Goal: Task Accomplishment & Management: Complete application form

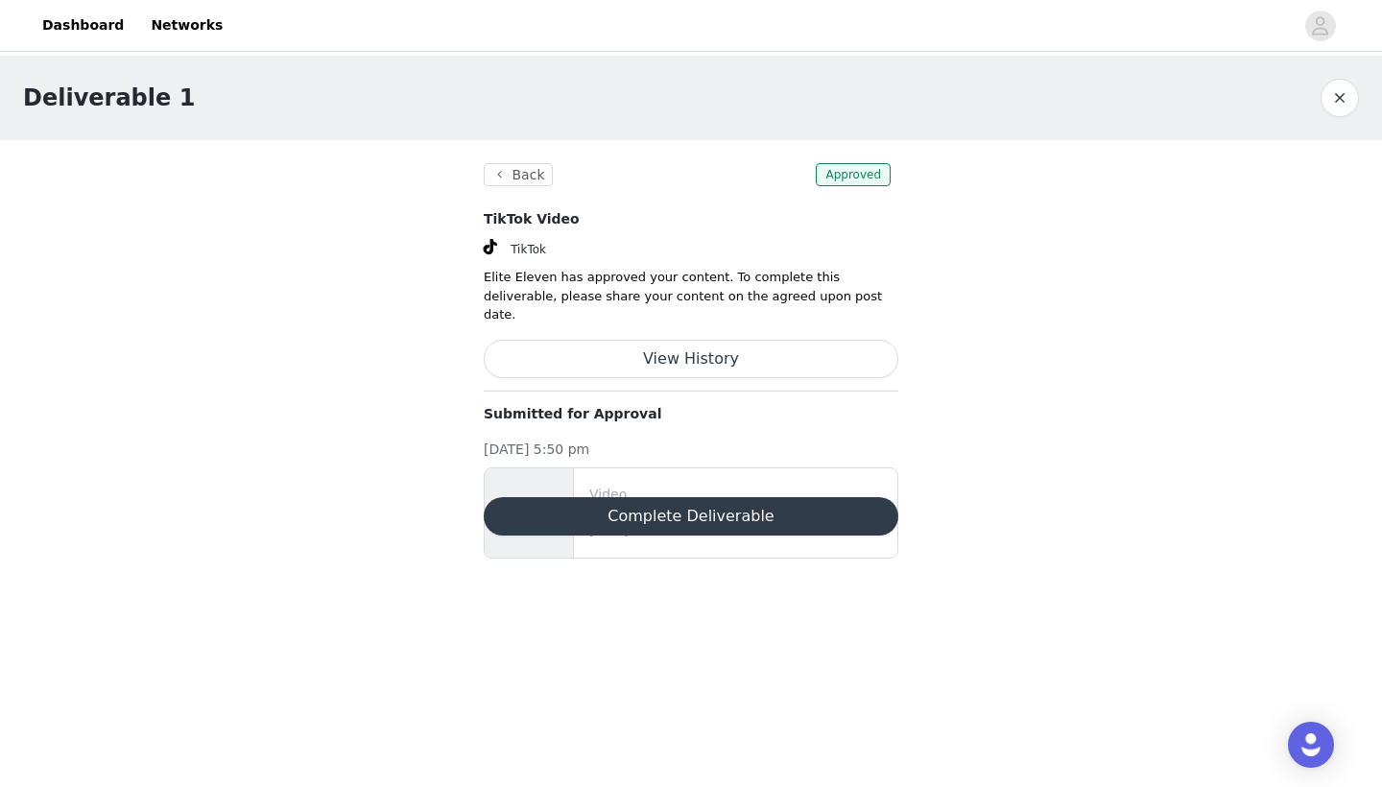
click at [683, 497] on button "Complete Deliverable" at bounding box center [691, 516] width 415 height 38
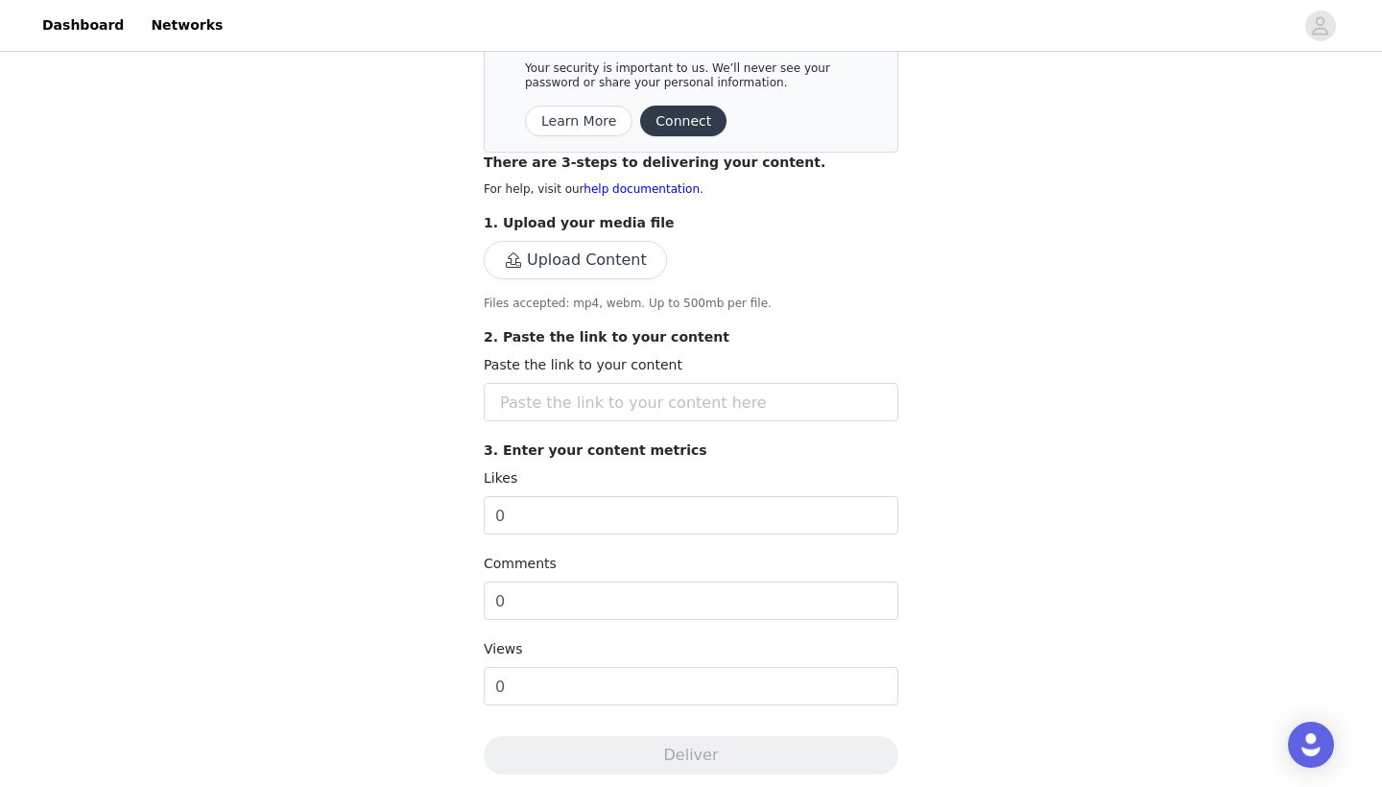
scroll to position [236, 0]
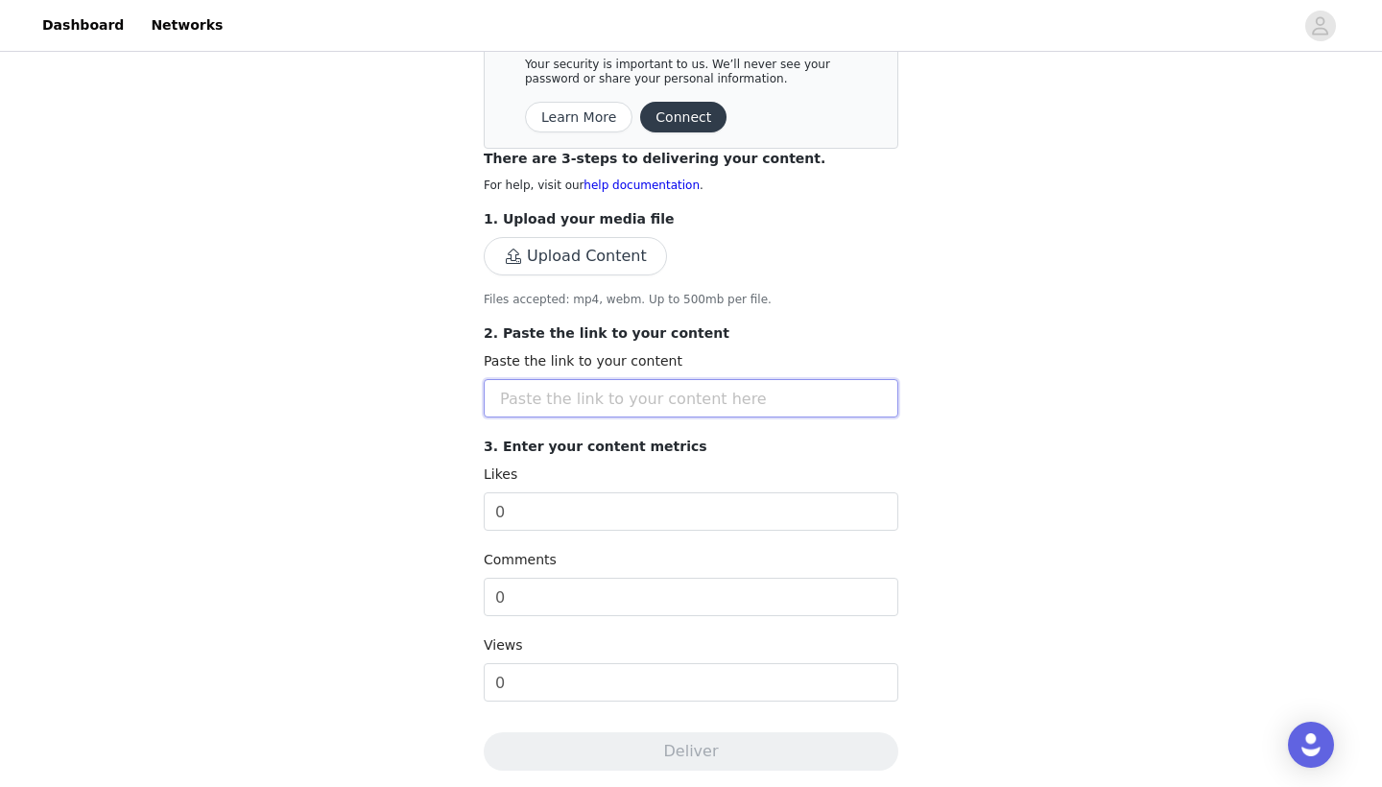
click at [587, 403] on input "text" at bounding box center [691, 398] width 415 height 38
paste input "[URL][DOMAIN_NAME]"
type input "[URL][DOMAIN_NAME]"
click at [898, 322] on section "Back Save time by connecting your TikTok account. This automatically syncs your…" at bounding box center [691, 473] width 461 height 1139
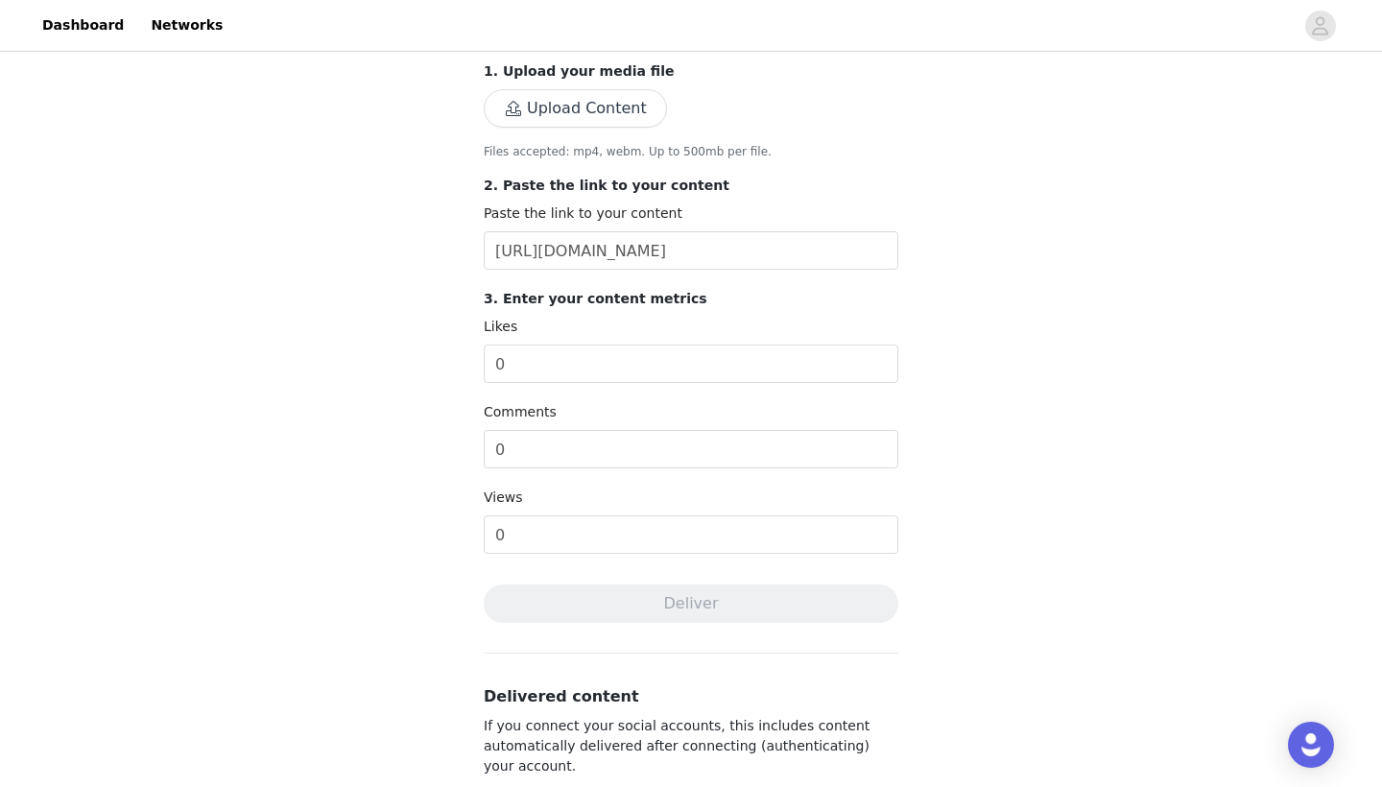
scroll to position [388, 0]
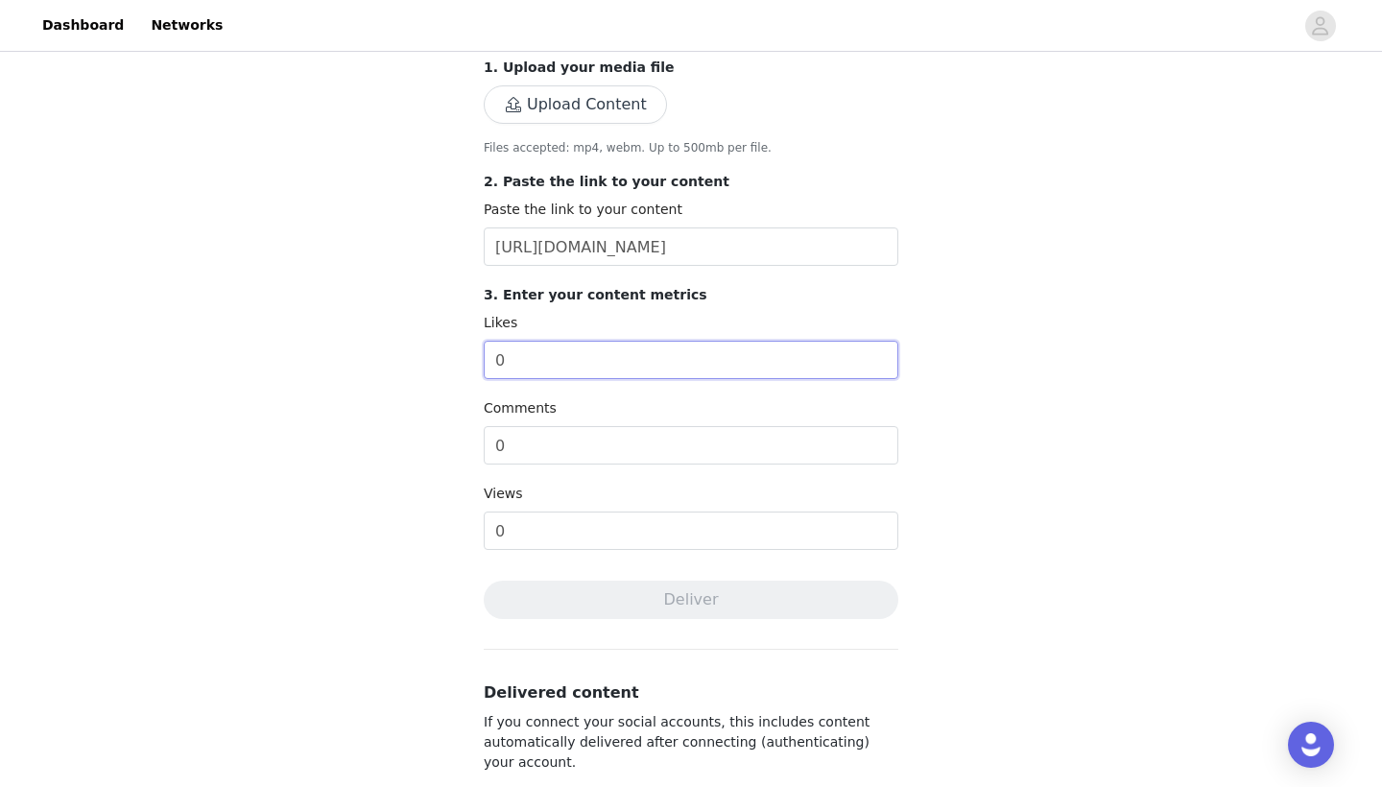
click at [594, 348] on input "0" at bounding box center [691, 360] width 415 height 38
click at [685, 346] on input "1410" at bounding box center [691, 360] width 415 height 38
click at [614, 359] on input "1410" at bounding box center [691, 360] width 415 height 38
type input "141"
click at [562, 450] on input "0" at bounding box center [691, 445] width 415 height 38
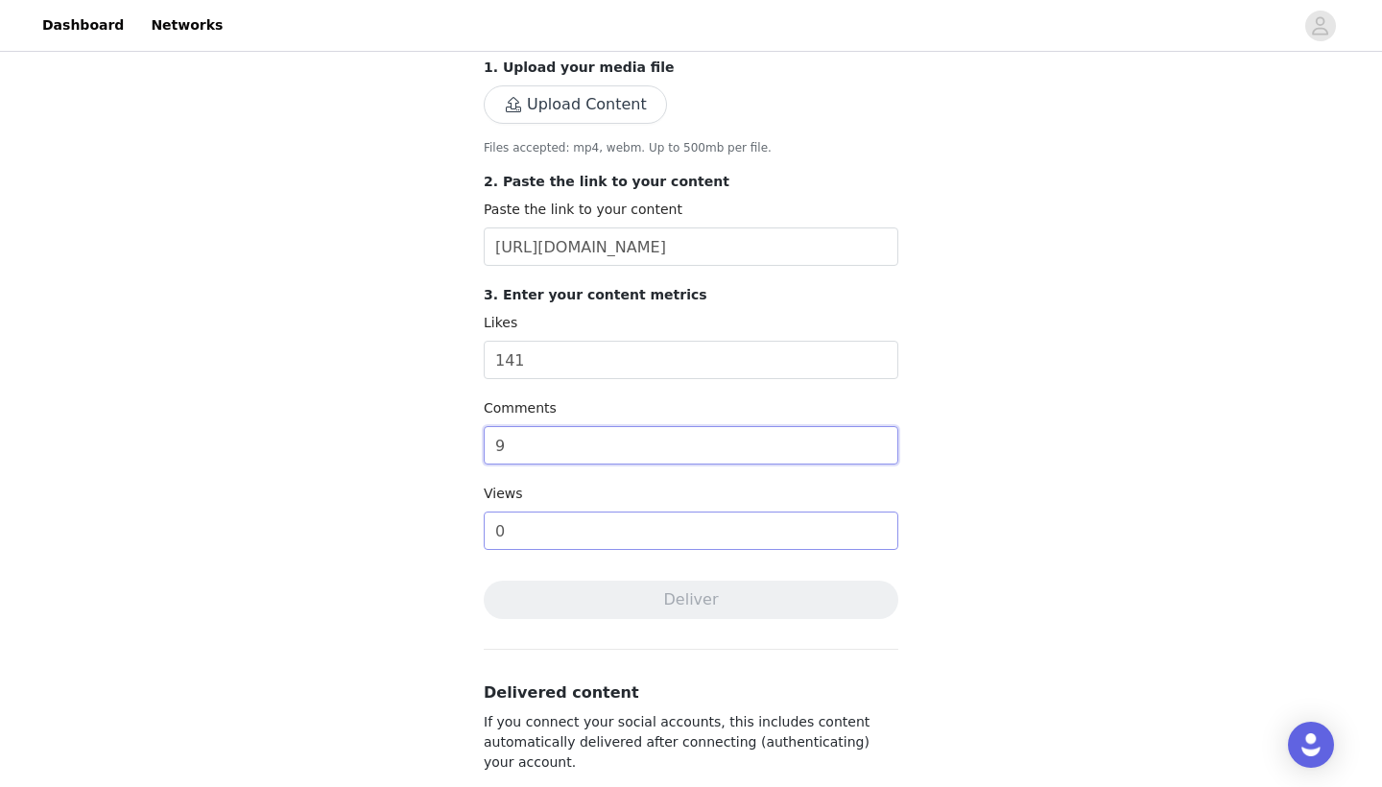
type input "9"
click at [509, 524] on input "0" at bounding box center [691, 530] width 415 height 38
type input "920"
click at [965, 465] on div "Complete Task Back Save time by connecting your TikTok account. This automatica…" at bounding box center [691, 279] width 1382 height 1223
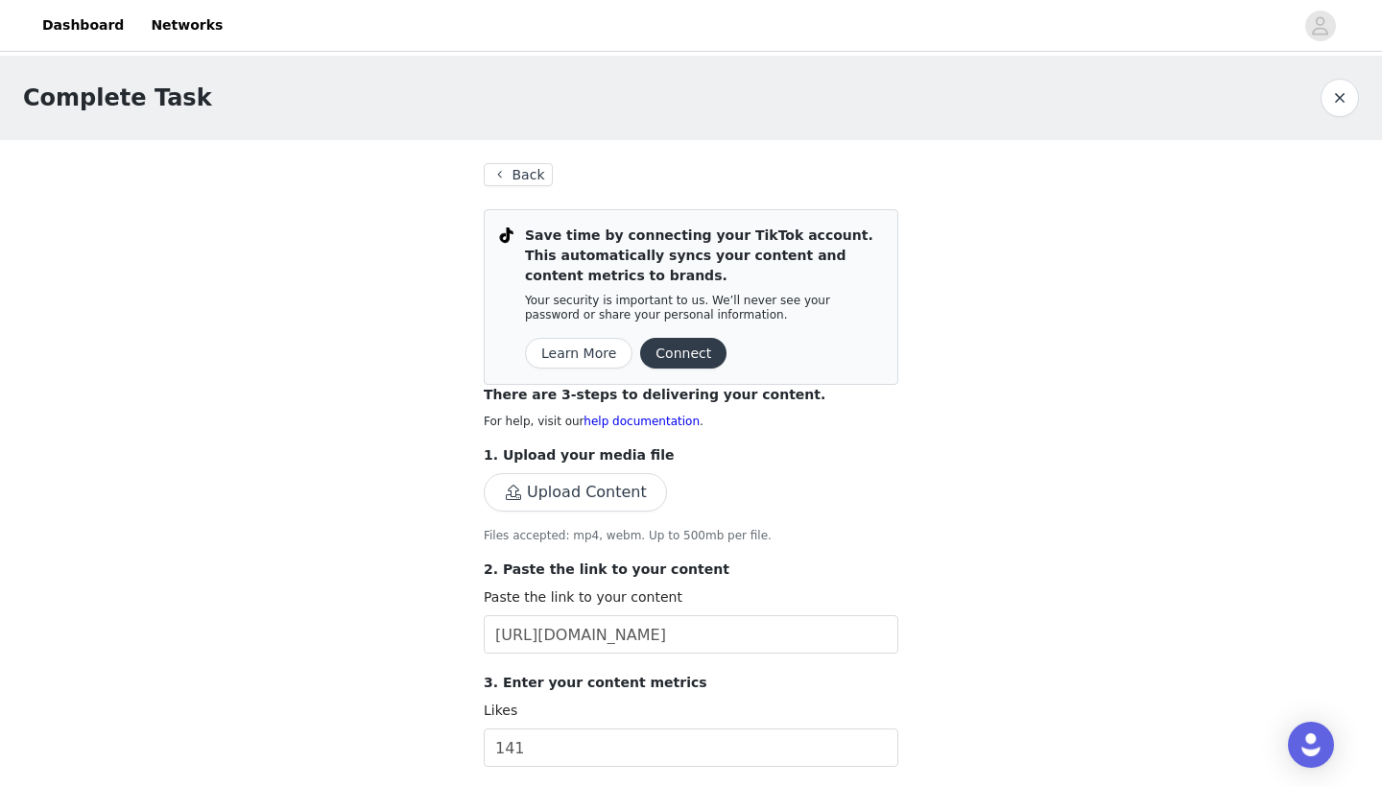
scroll to position [0, 0]
click at [681, 348] on button "Connect" at bounding box center [683, 353] width 86 height 31
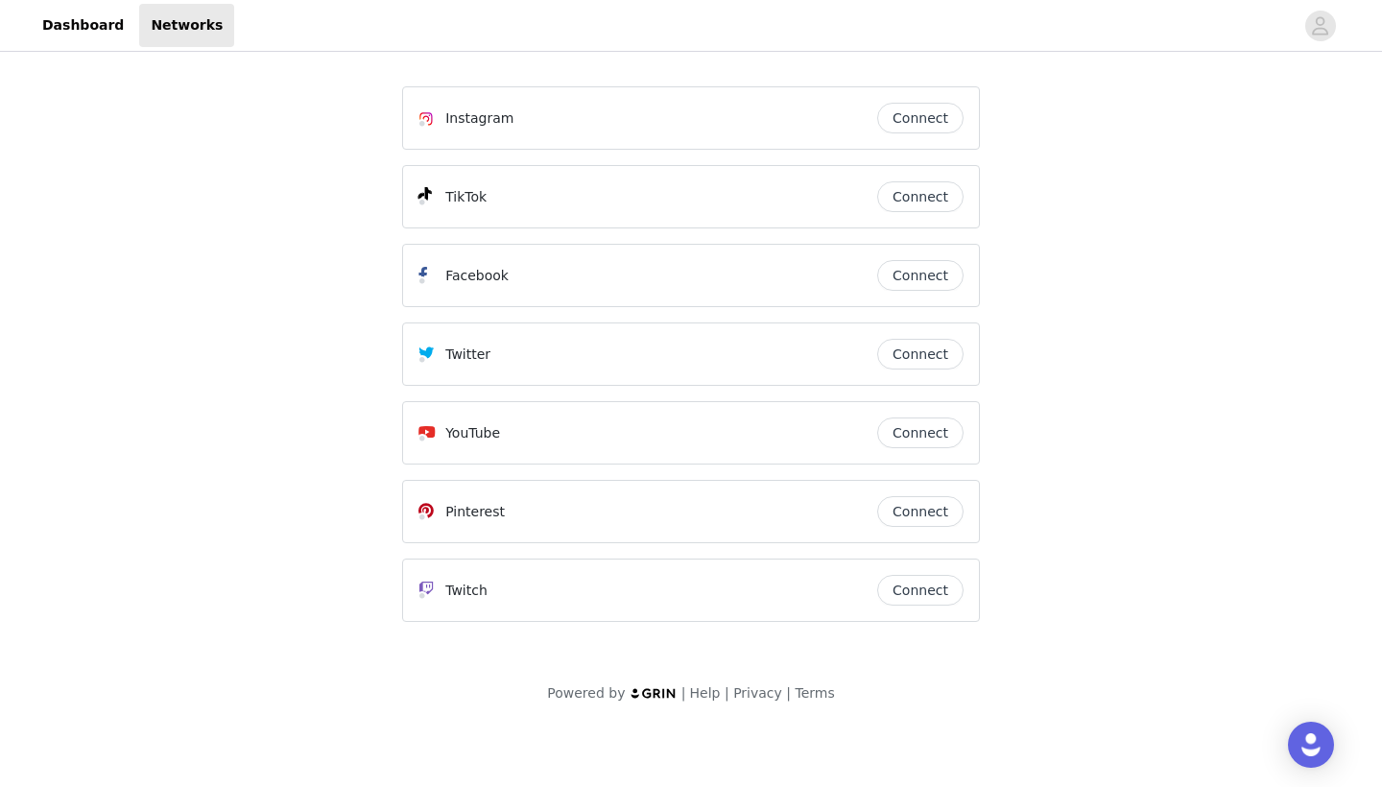
click at [937, 197] on button "Connect" at bounding box center [920, 196] width 86 height 31
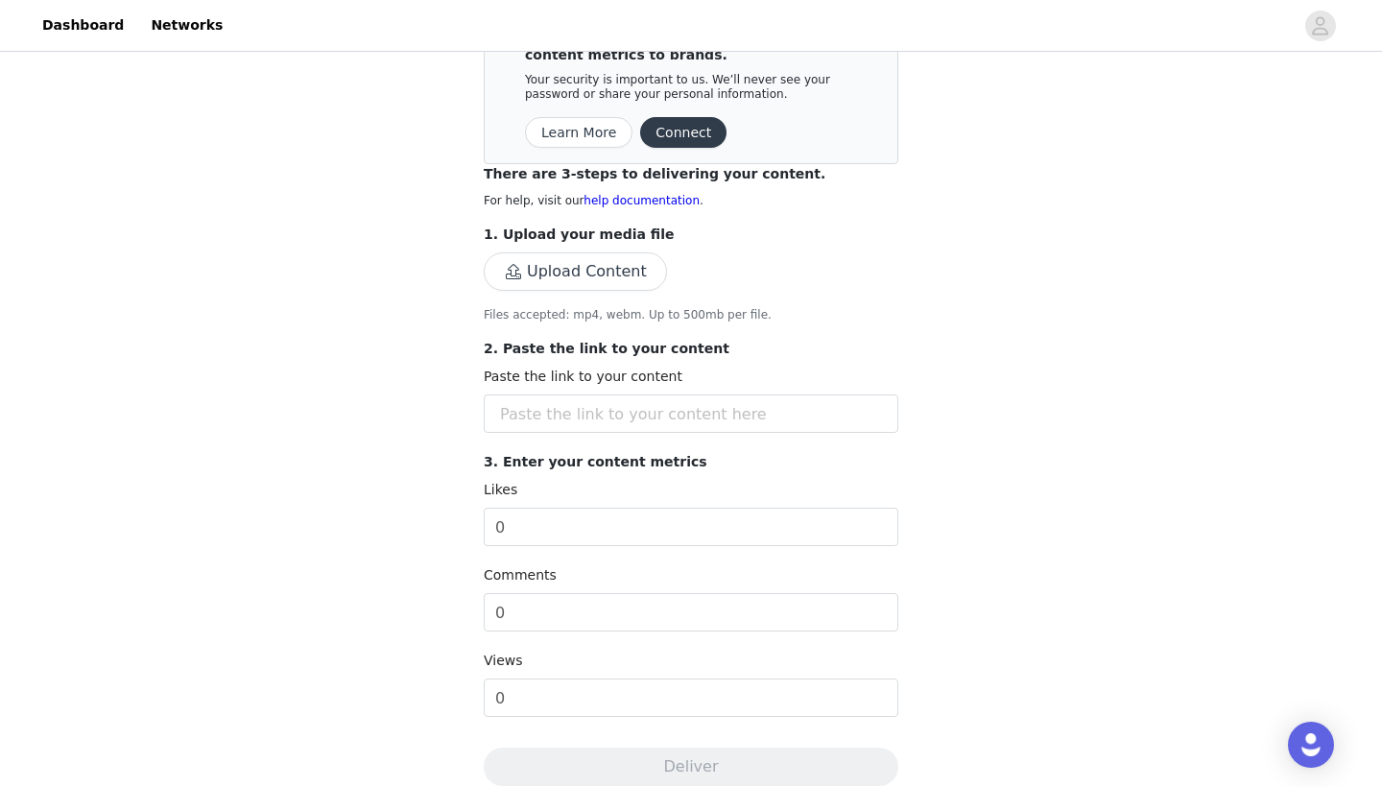
scroll to position [221, 0]
click at [565, 281] on button "Upload Content" at bounding box center [575, 271] width 183 height 38
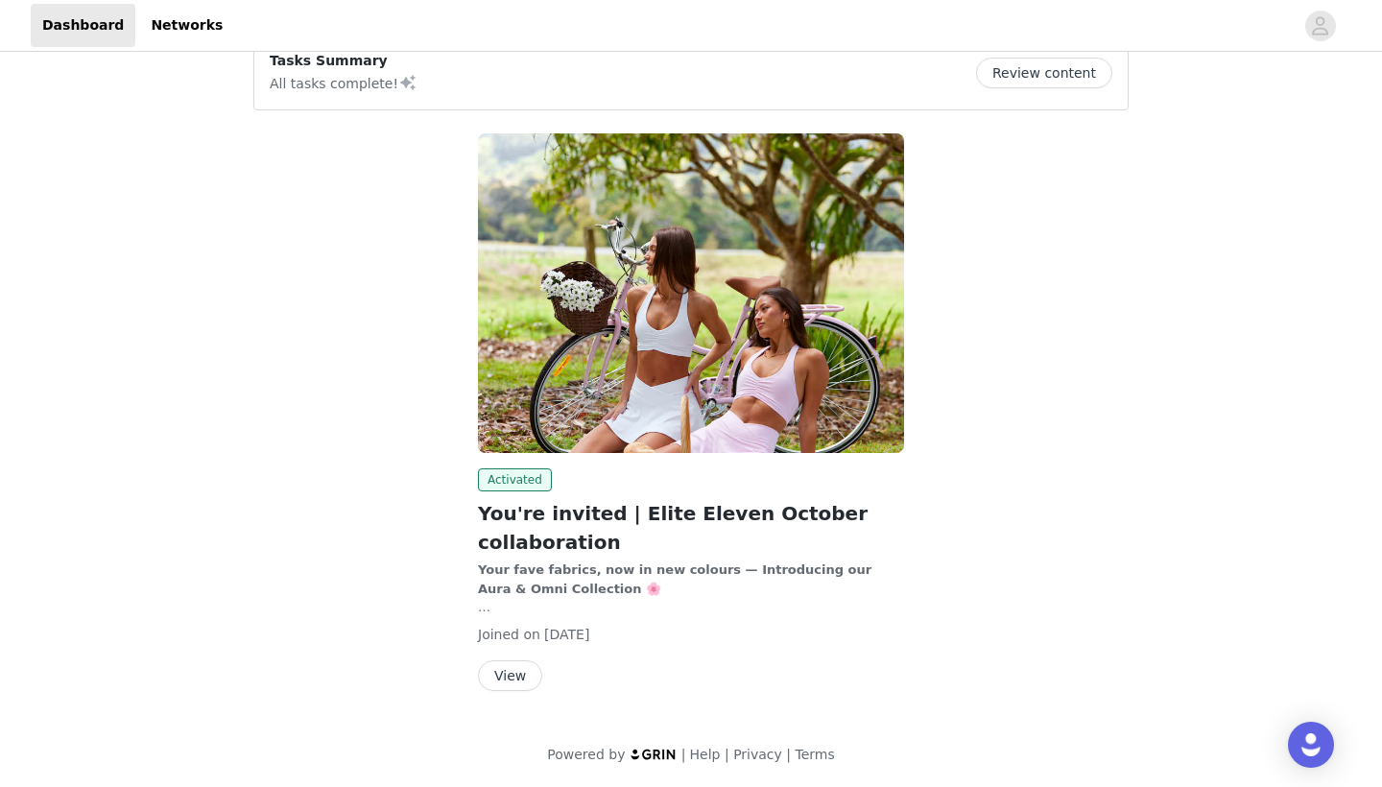
scroll to position [172, 0]
click at [507, 678] on button "View" at bounding box center [510, 676] width 64 height 31
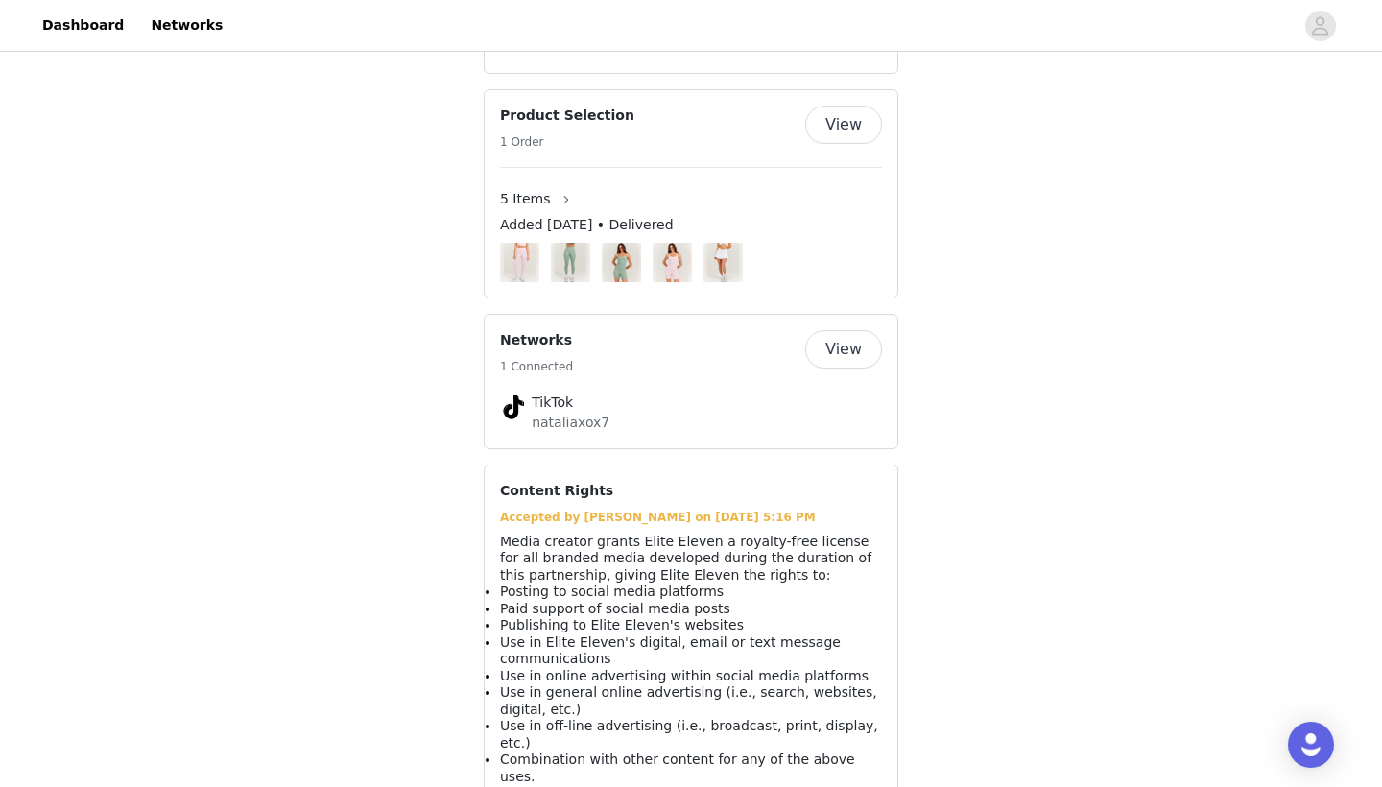
scroll to position [1377, 0]
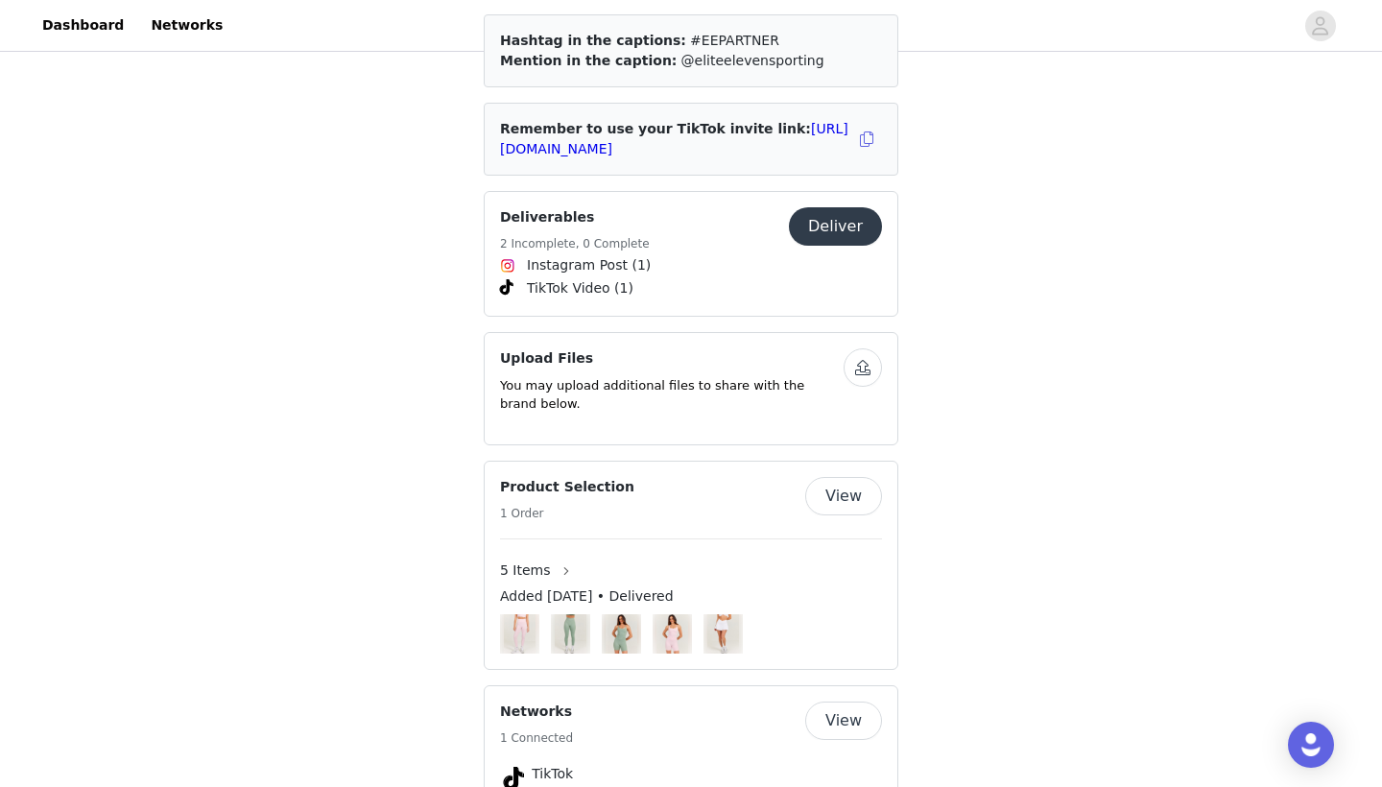
click at [841, 221] on button "Deliver" at bounding box center [835, 226] width 93 height 38
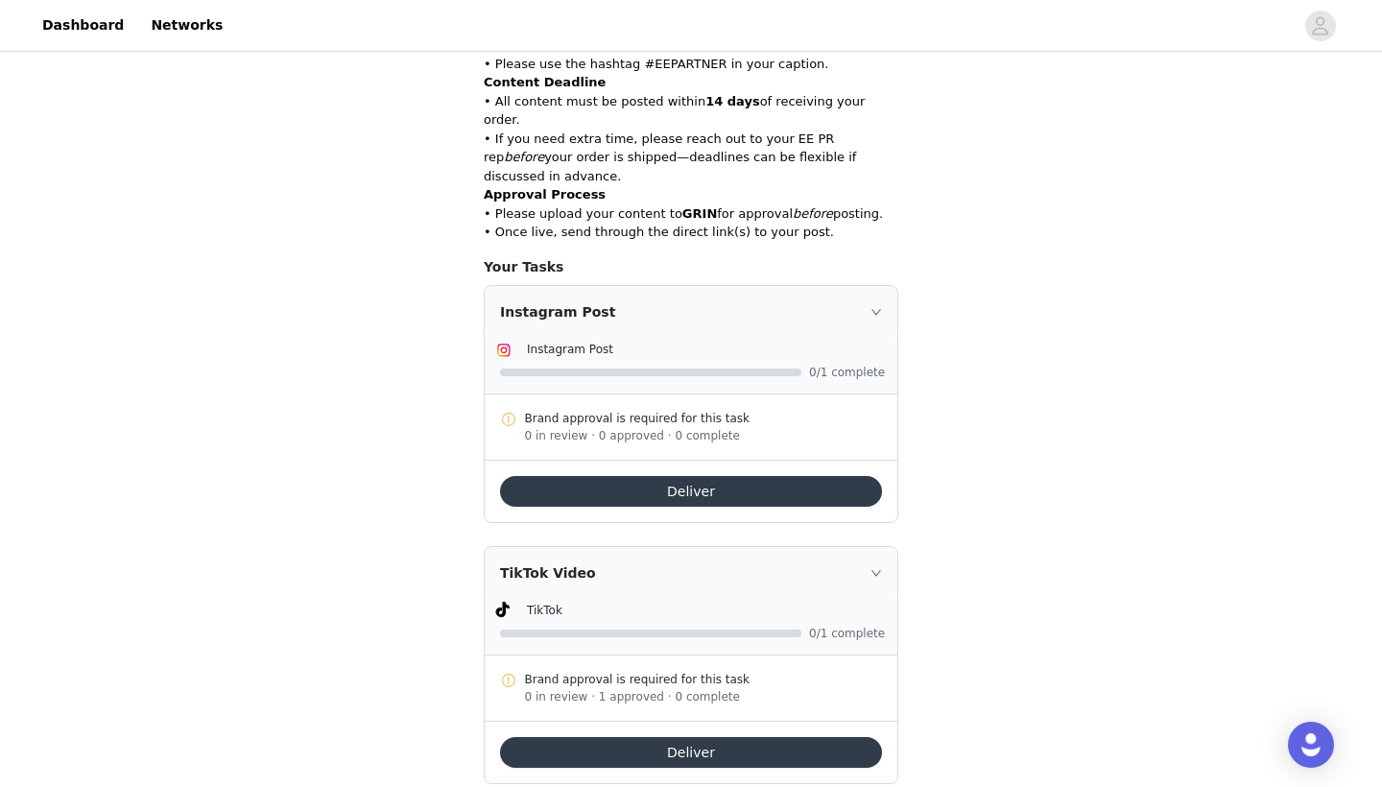
scroll to position [495, 0]
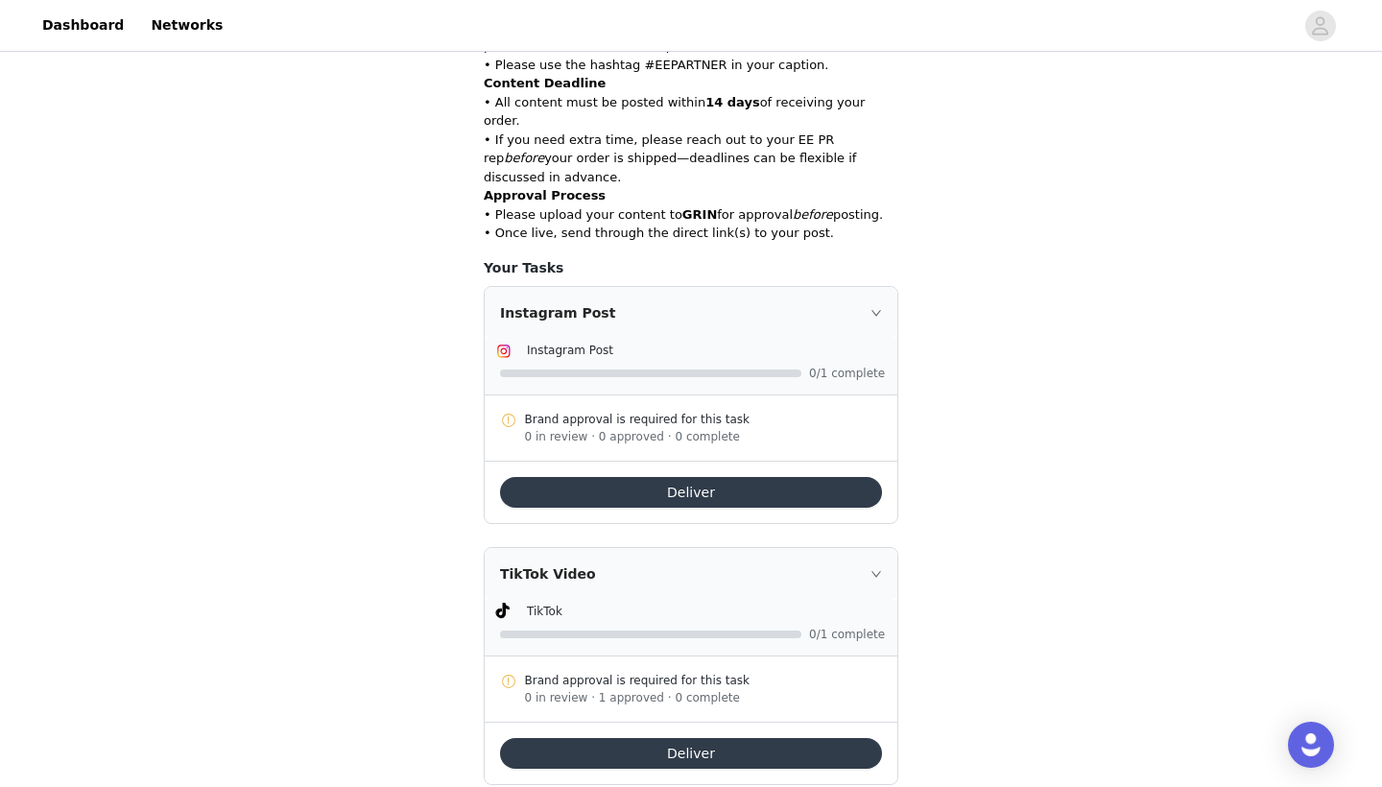
click at [609, 738] on button "Deliver" at bounding box center [691, 753] width 382 height 31
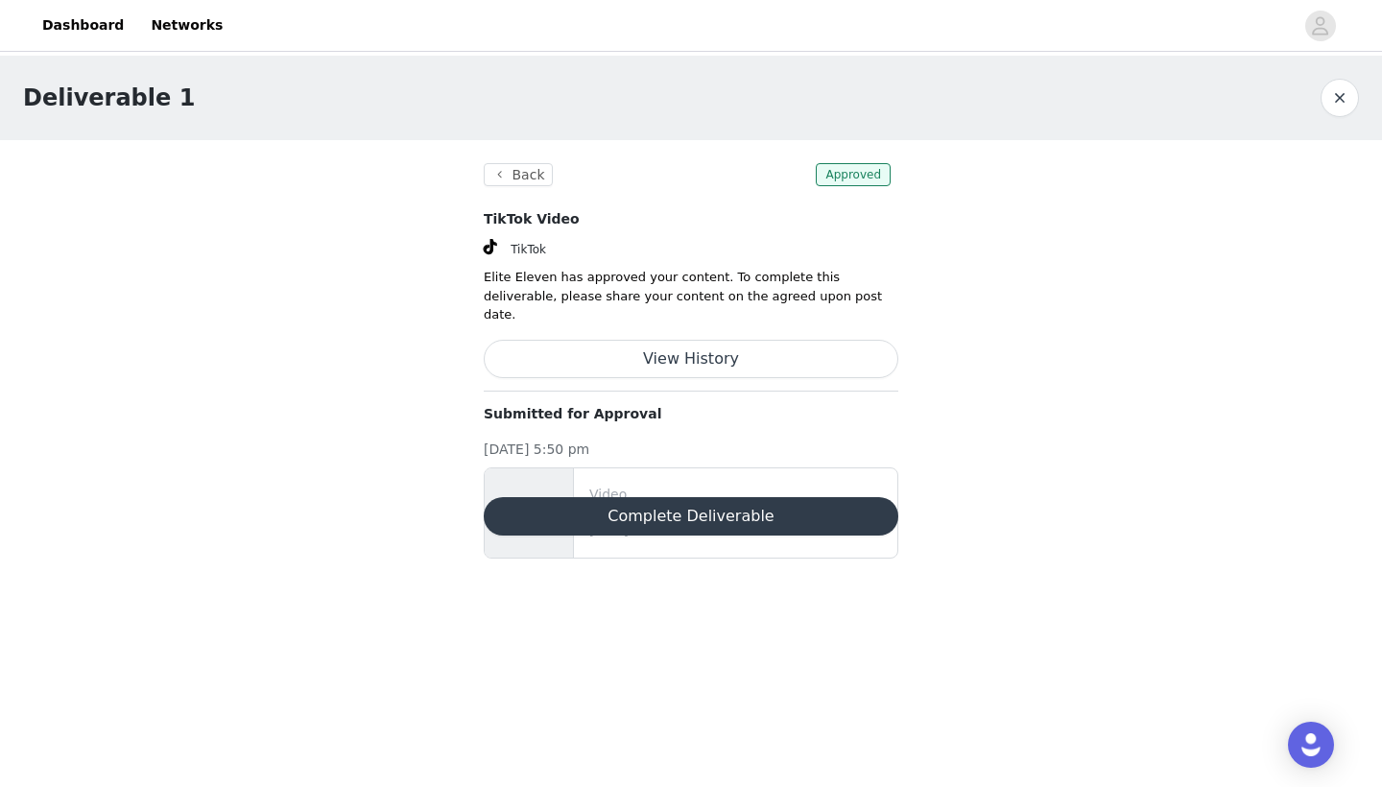
click at [585, 497] on button "Complete Deliverable" at bounding box center [691, 516] width 415 height 38
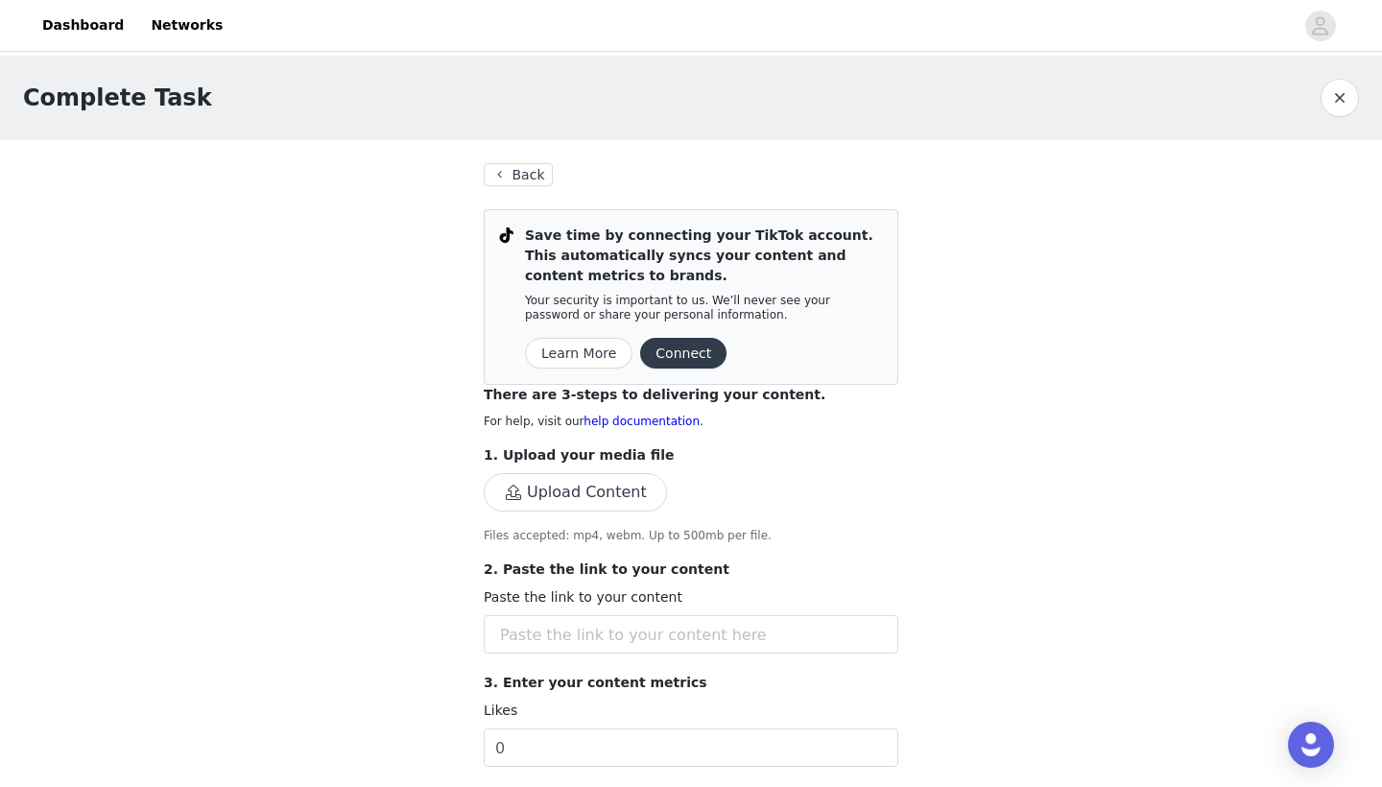
click at [584, 495] on button "Upload Content" at bounding box center [575, 492] width 183 height 38
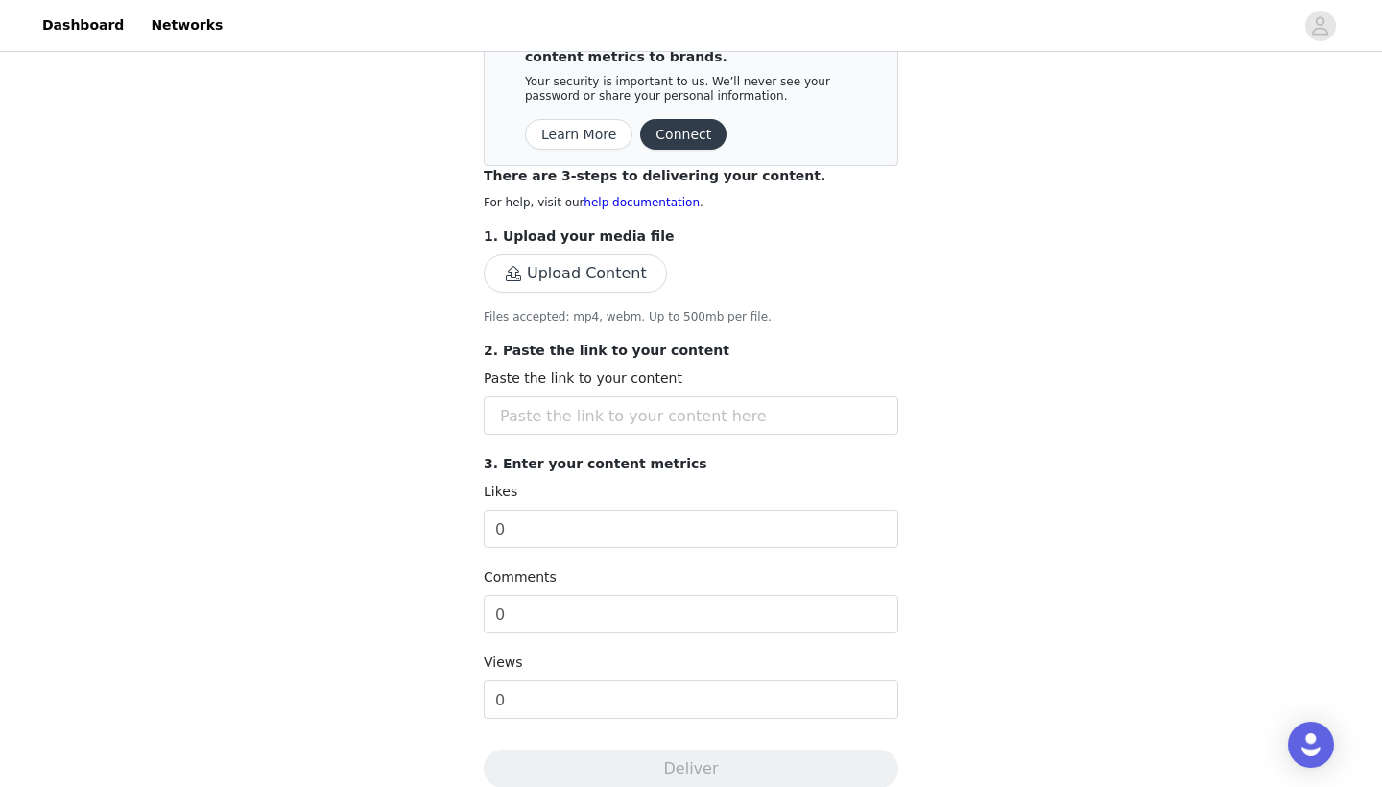
scroll to position [218, 0]
click at [605, 423] on input "text" at bounding box center [691, 416] width 415 height 38
paste input "[URL][DOMAIN_NAME]"
type input "[URL][DOMAIN_NAME]"
click at [806, 359] on p "2. Paste the link to your content" at bounding box center [691, 352] width 415 height 20
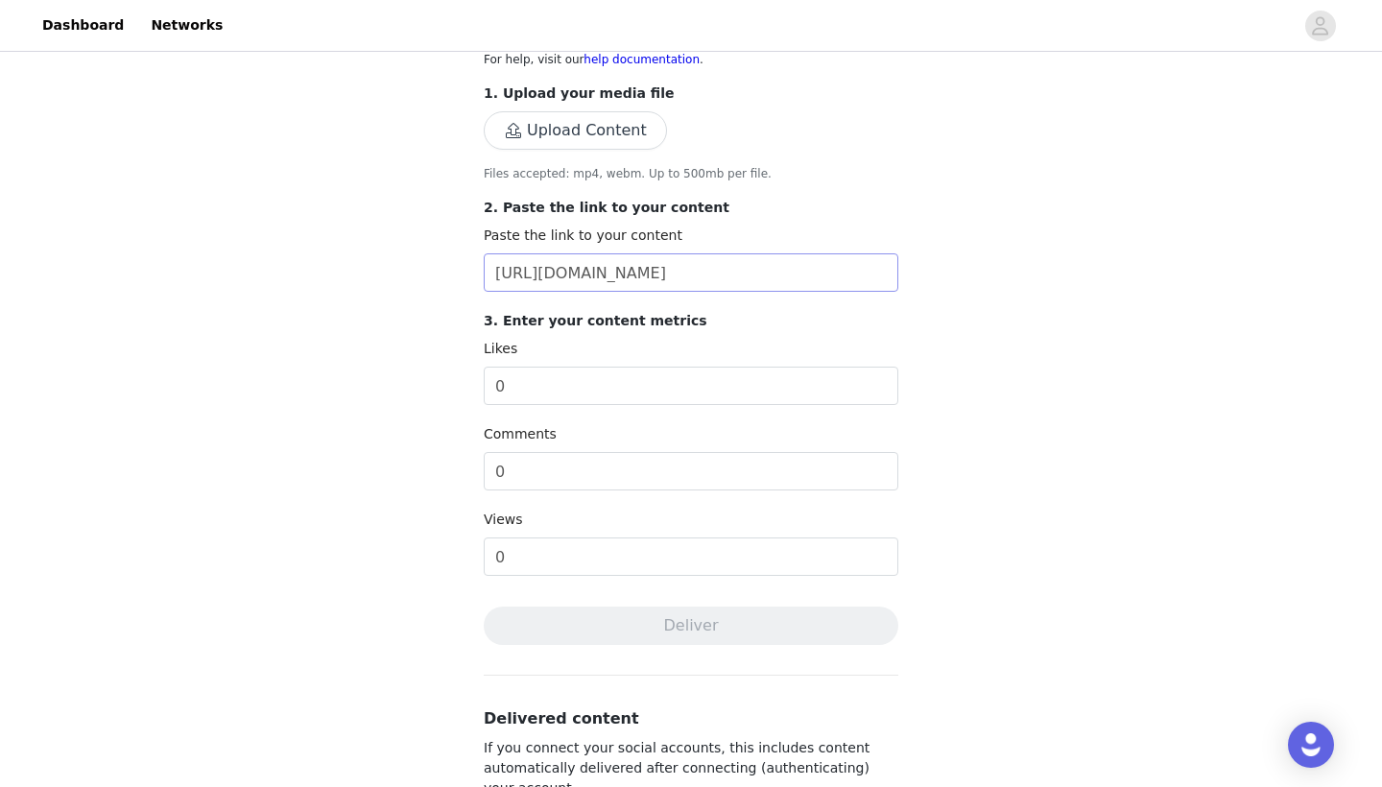
scroll to position [399, 0]
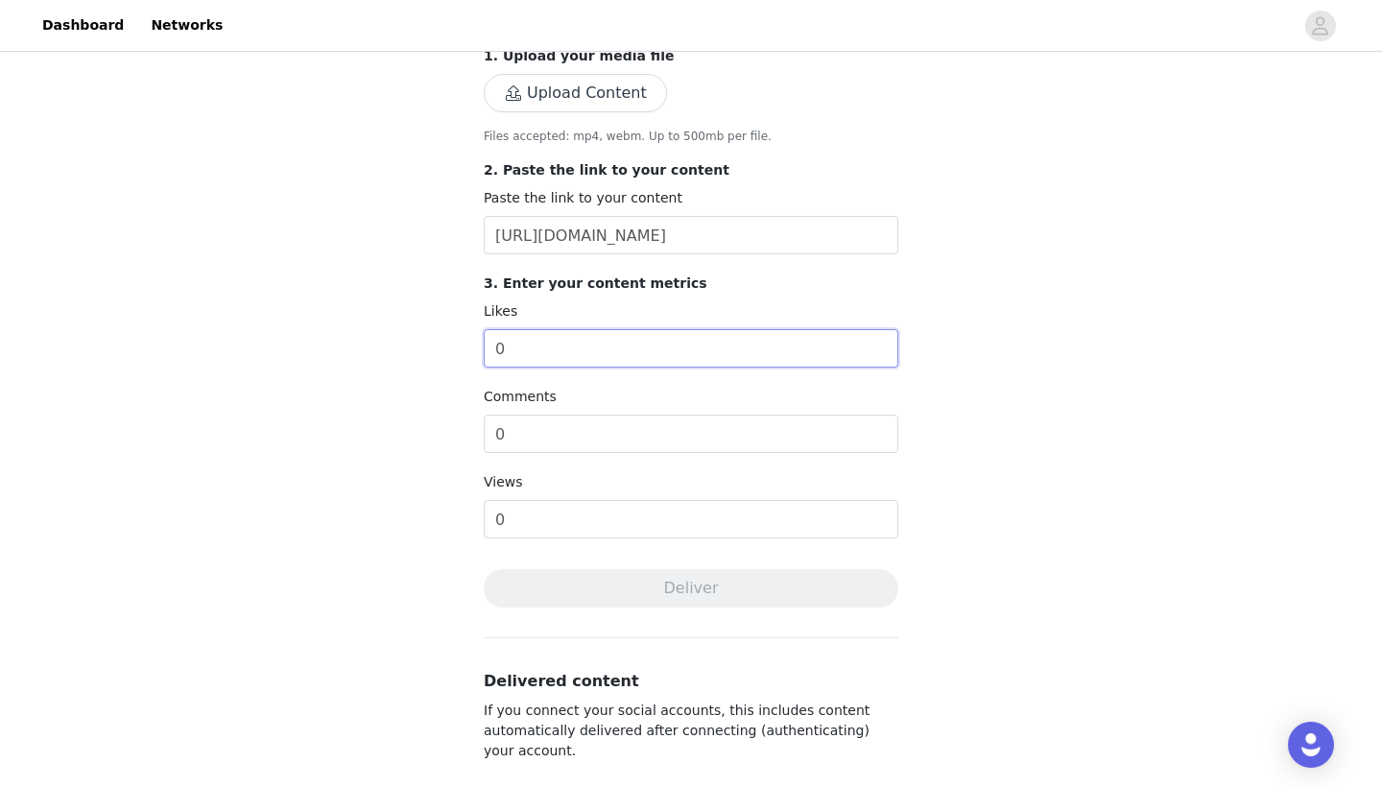
click at [644, 356] on input "0" at bounding box center [691, 348] width 415 height 38
type input "141"
click at [727, 444] on input "0" at bounding box center [691, 434] width 415 height 38
type input "9"
click at [672, 531] on input "0" at bounding box center [691, 519] width 415 height 38
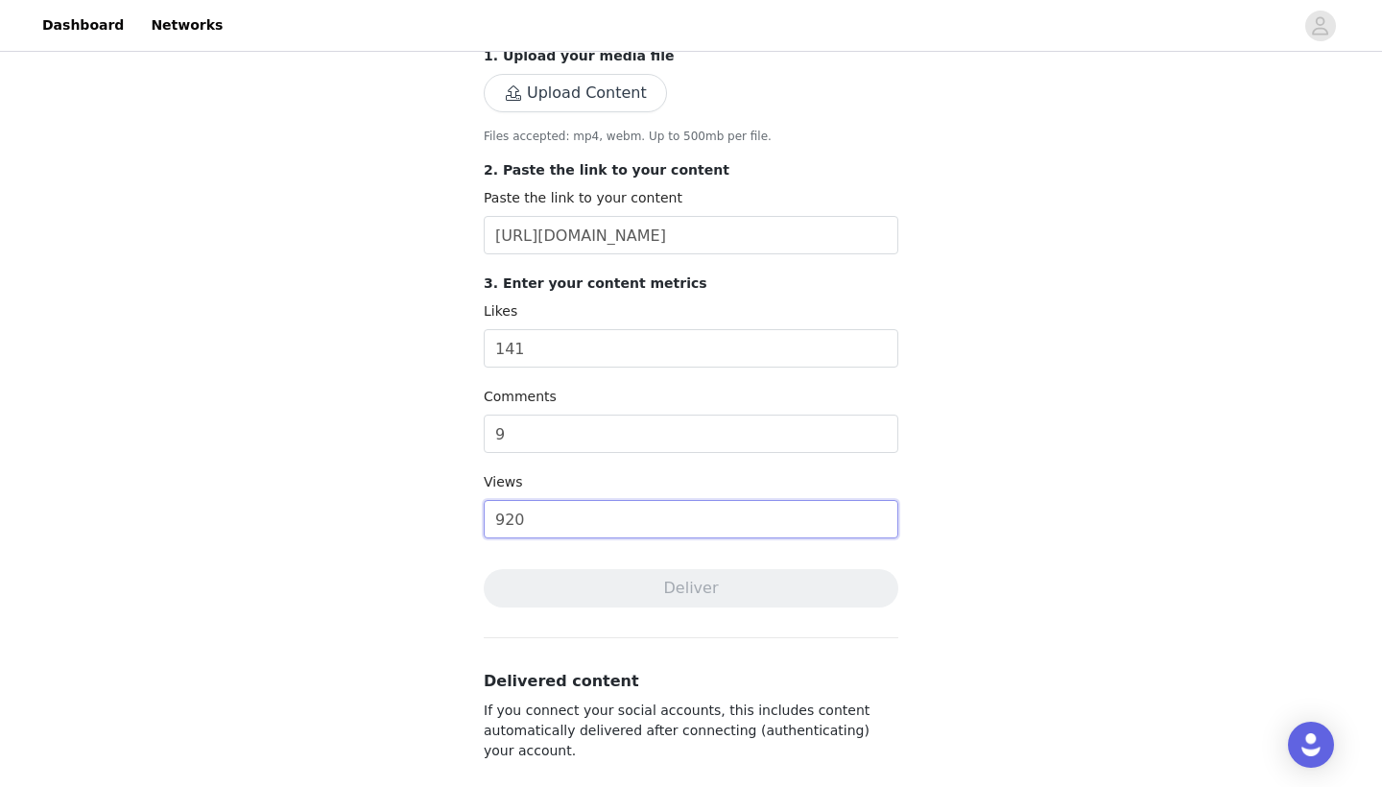
type input "920"
click at [1077, 540] on div "Complete Task Back Save time by connecting your TikTok account. This automatica…" at bounding box center [691, 267] width 1382 height 1223
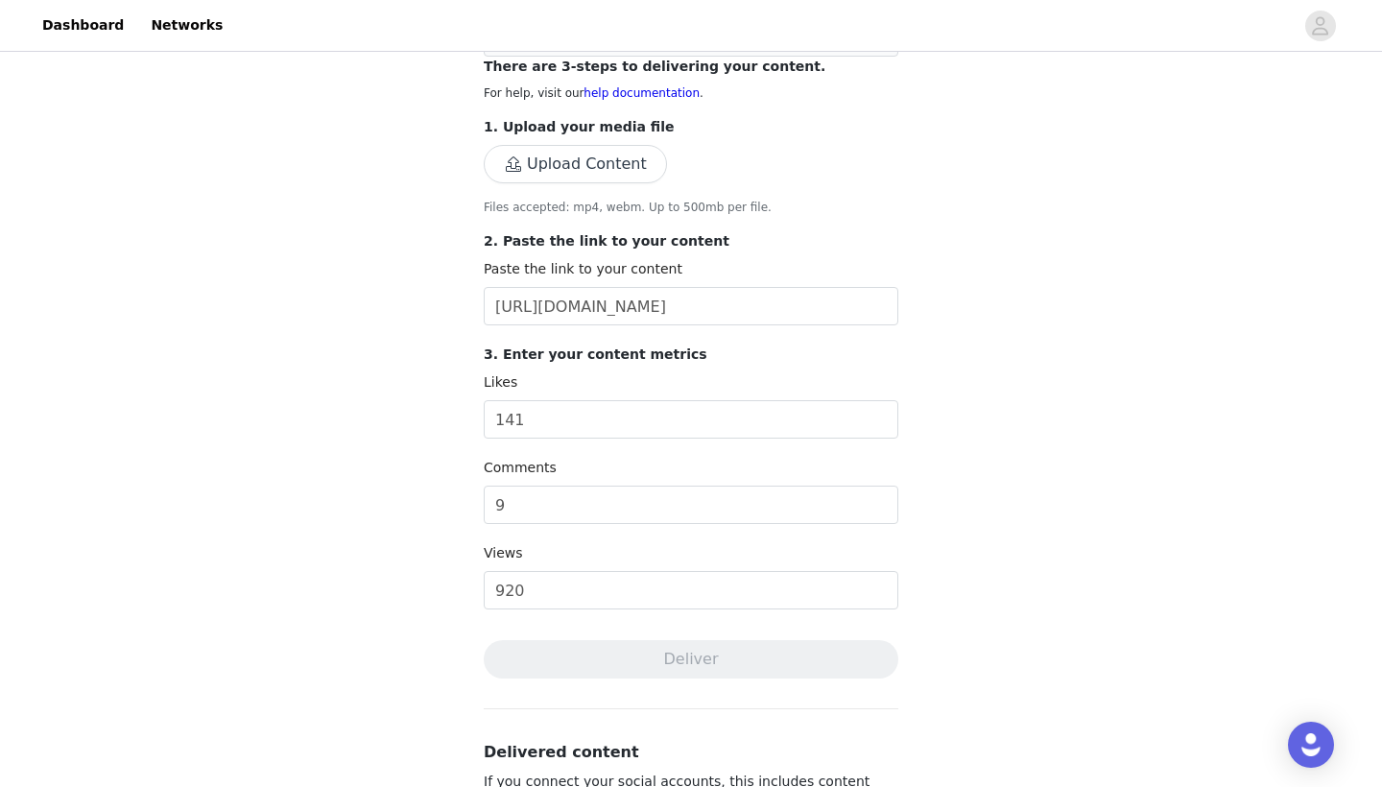
click at [581, 170] on button "Upload Content" at bounding box center [575, 164] width 183 height 38
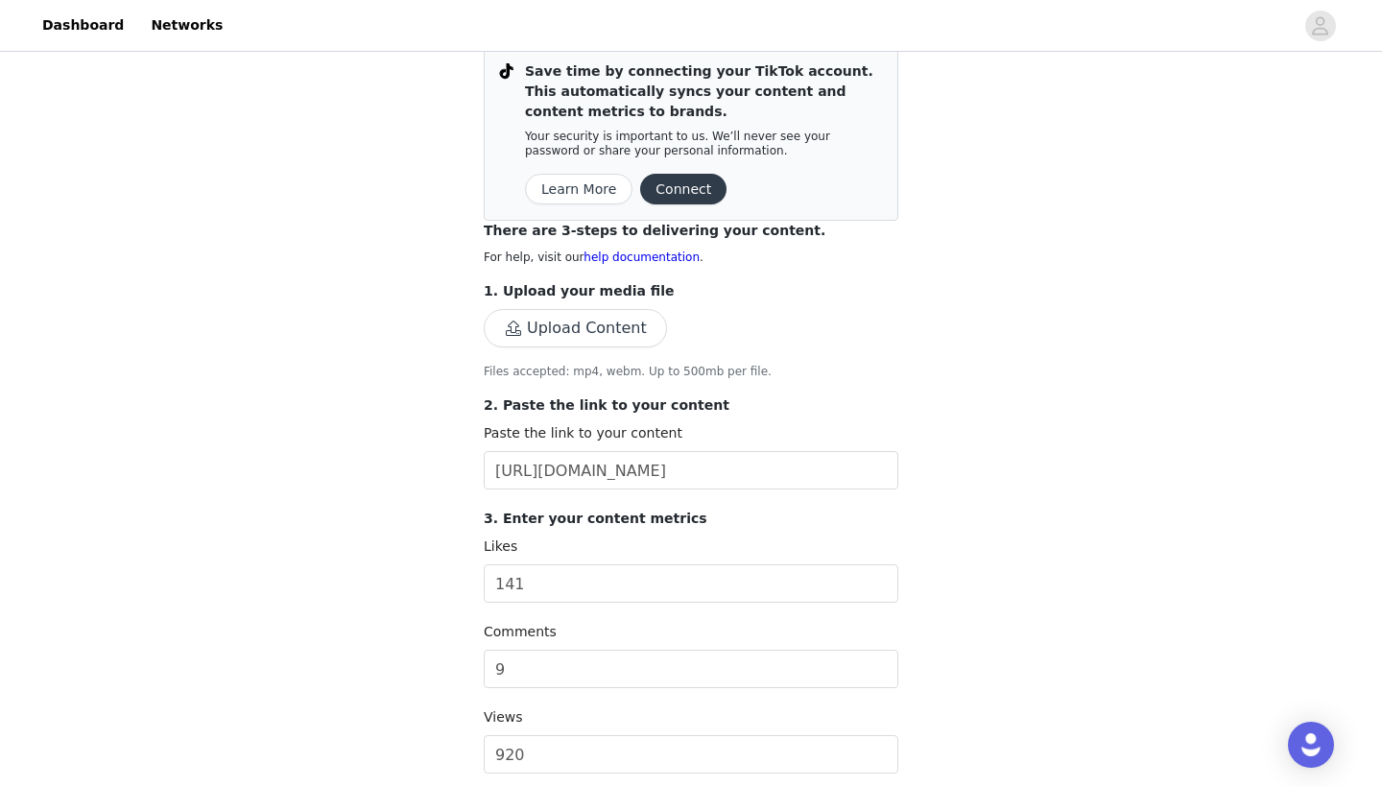
scroll to position [192, 0]
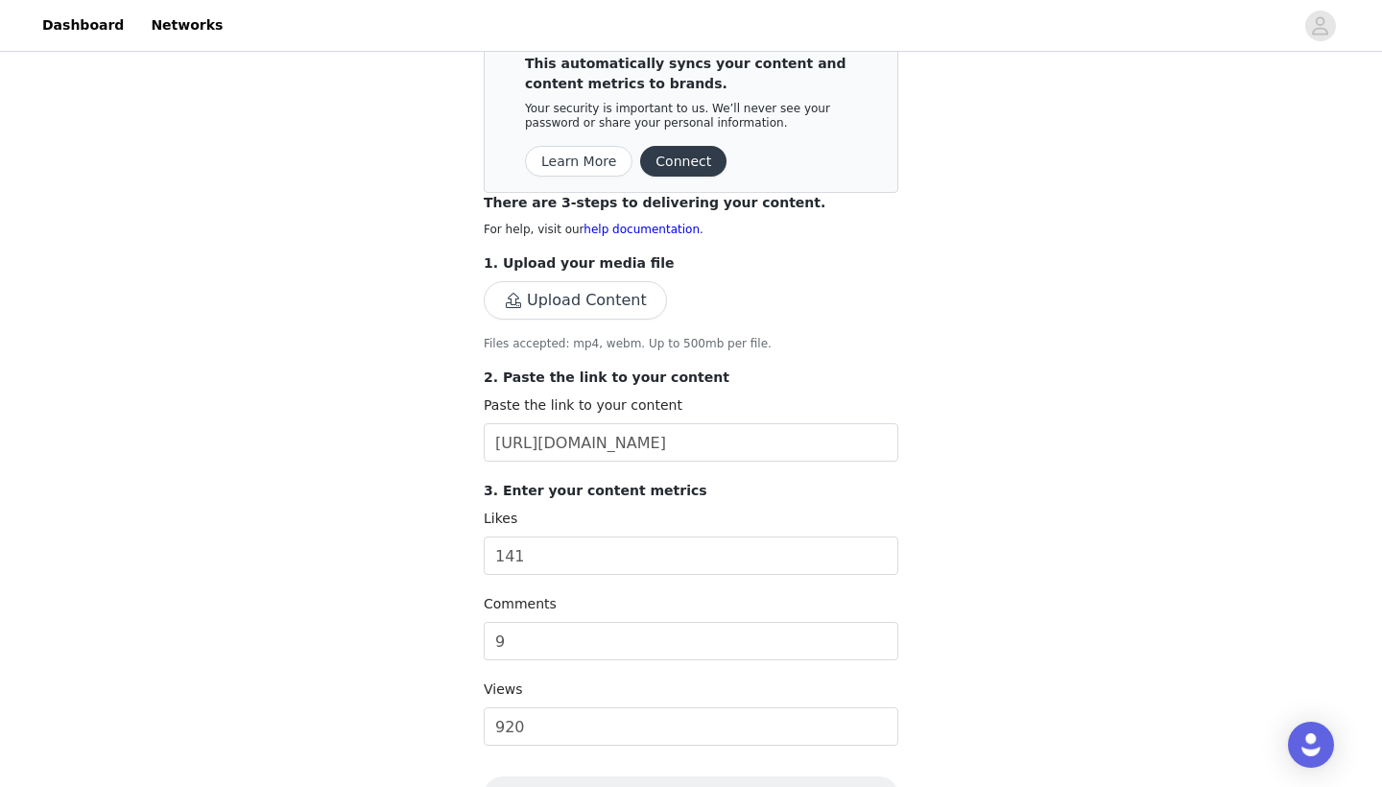
click at [573, 302] on button "Upload Content" at bounding box center [575, 300] width 183 height 38
click at [583, 308] on button "Upload Content" at bounding box center [575, 300] width 183 height 38
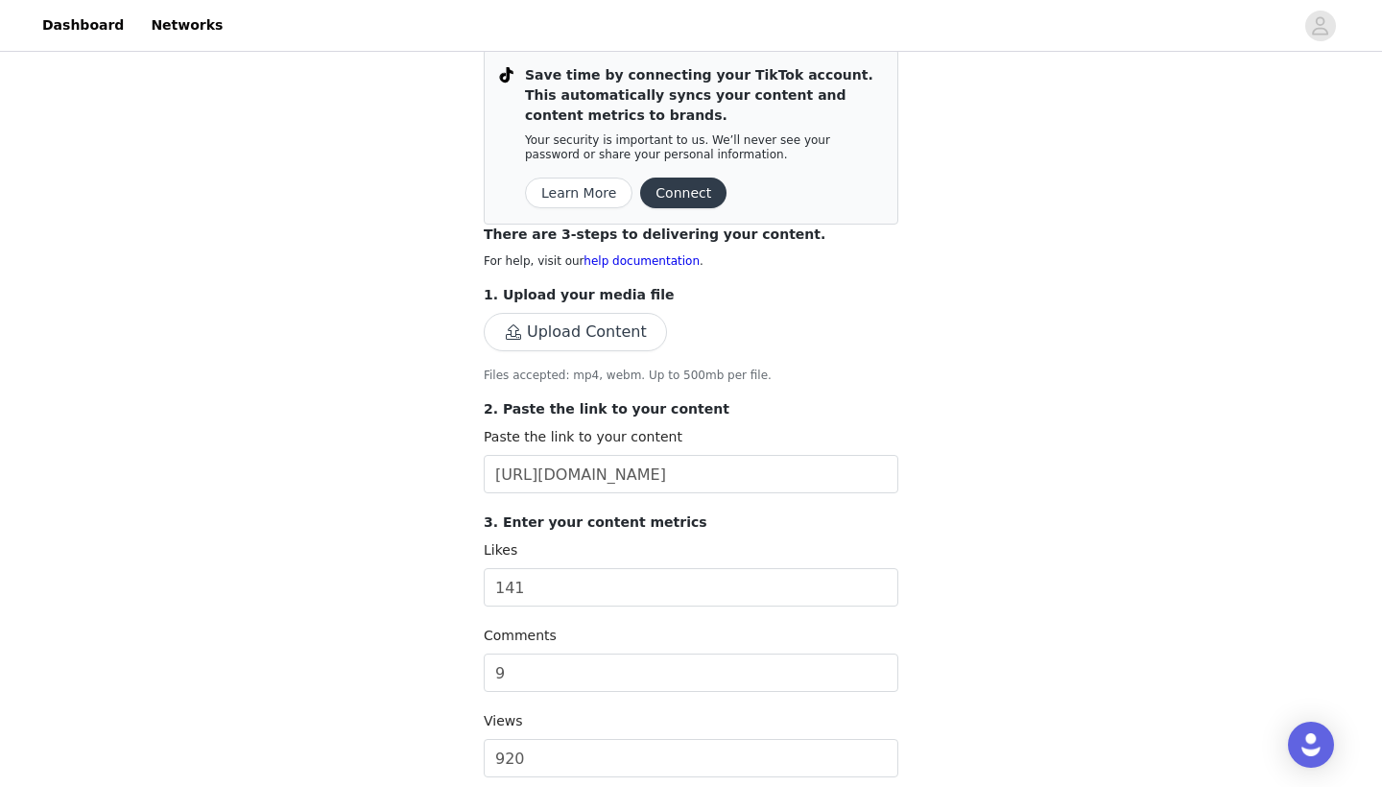
scroll to position [155, 0]
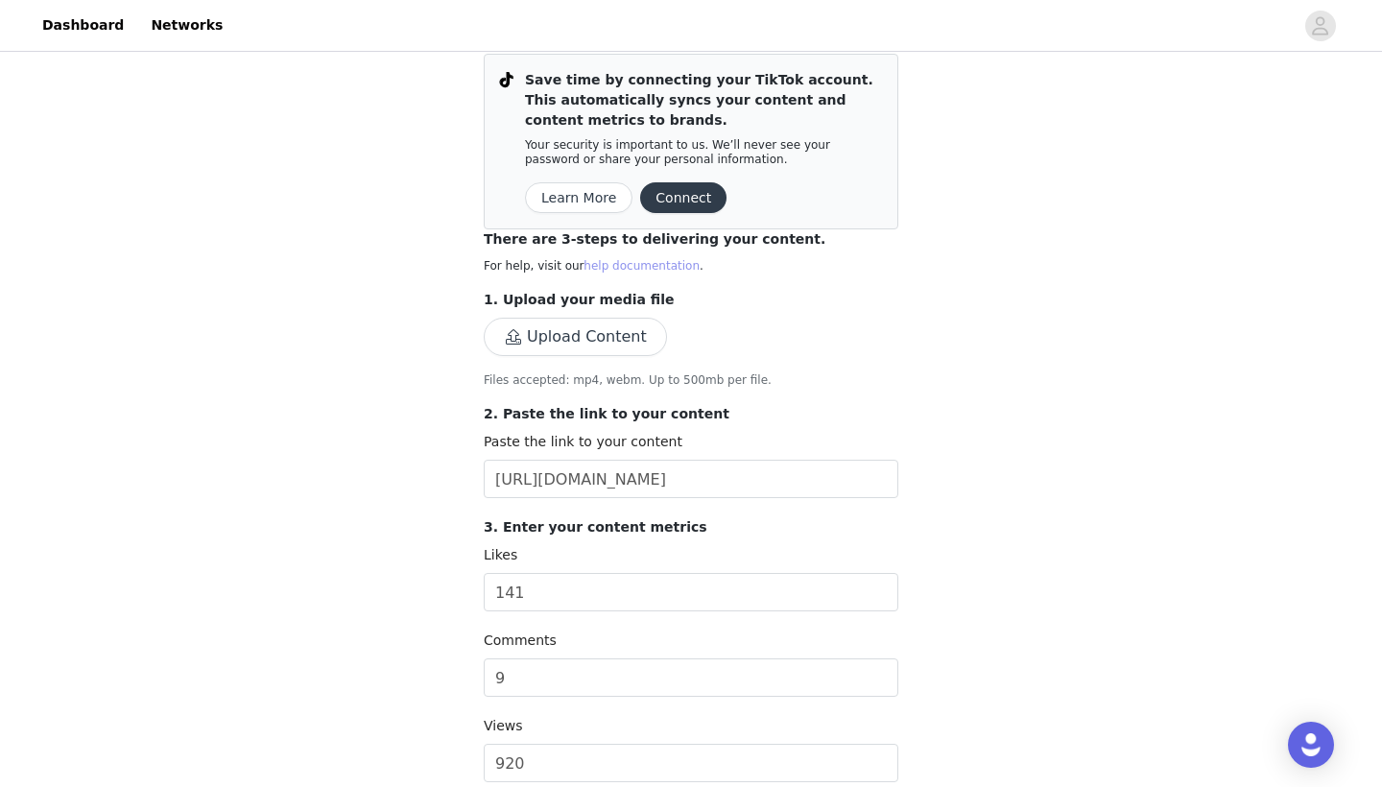
click at [662, 266] on link "help documentation" at bounding box center [641, 265] width 116 height 13
click at [683, 188] on button "Connect" at bounding box center [683, 197] width 86 height 31
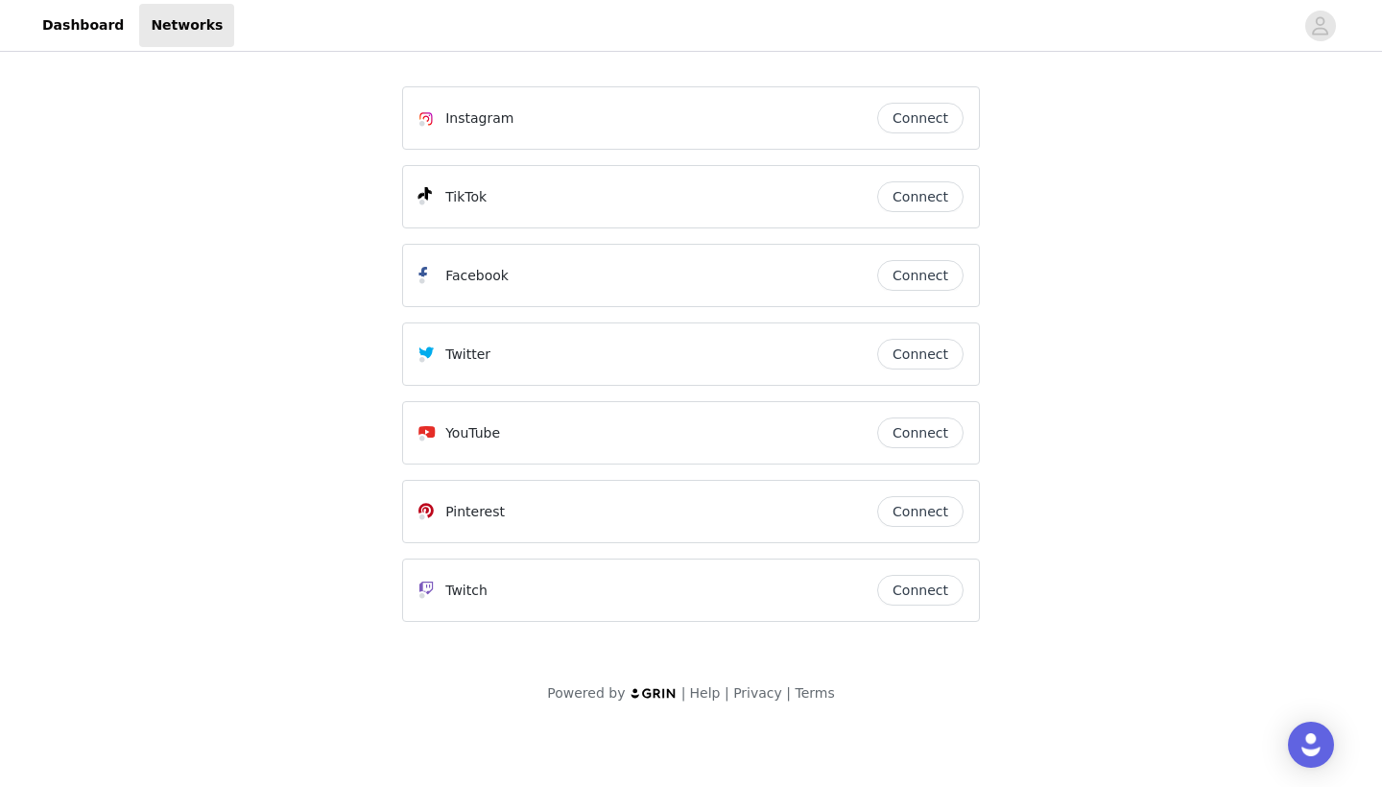
click at [909, 194] on button "Connect" at bounding box center [920, 196] width 86 height 31
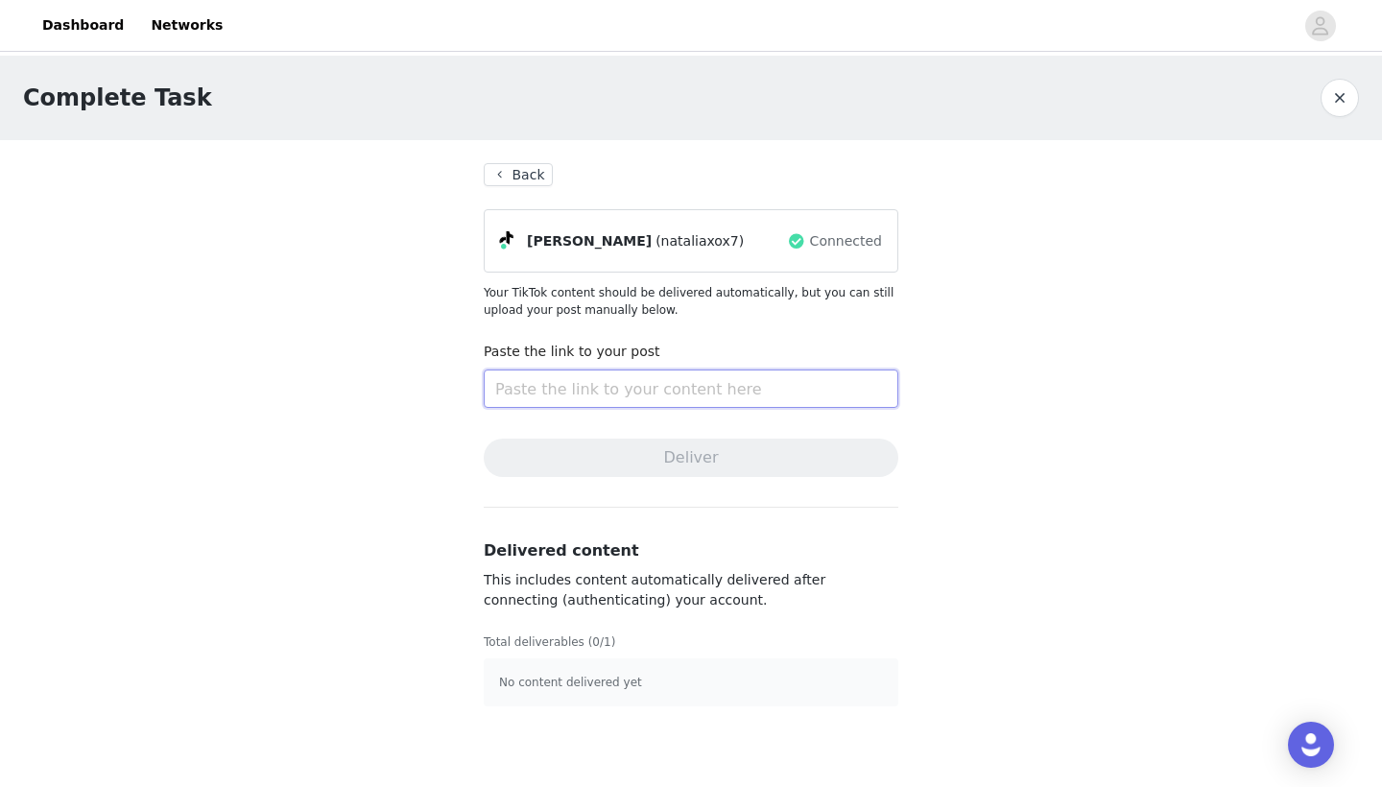
click at [636, 390] on input "text" at bounding box center [691, 388] width 415 height 38
click at [676, 378] on input "text" at bounding box center [691, 388] width 415 height 38
paste input "[URL][DOMAIN_NAME]"
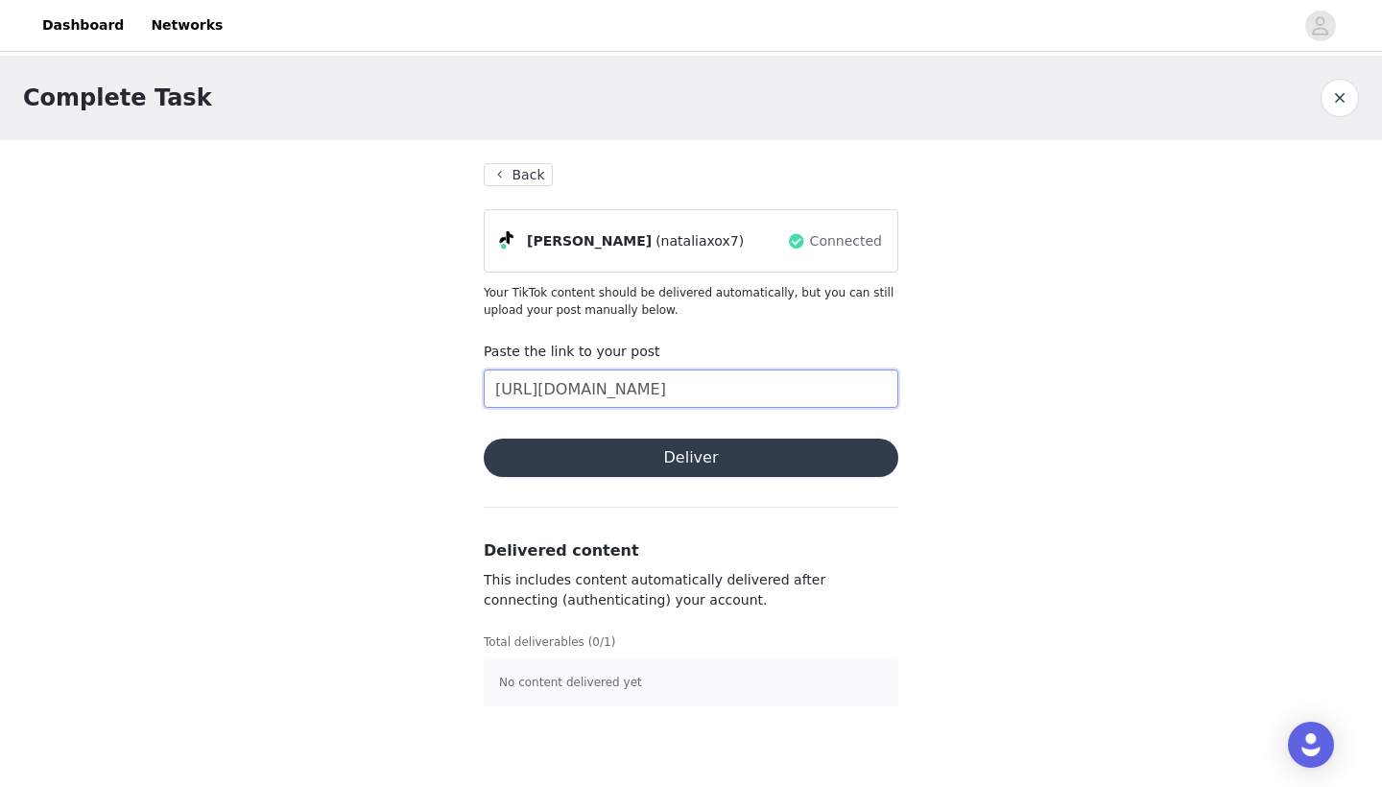
type input "[URL][DOMAIN_NAME]"
click at [692, 460] on button "Deliver" at bounding box center [691, 458] width 415 height 38
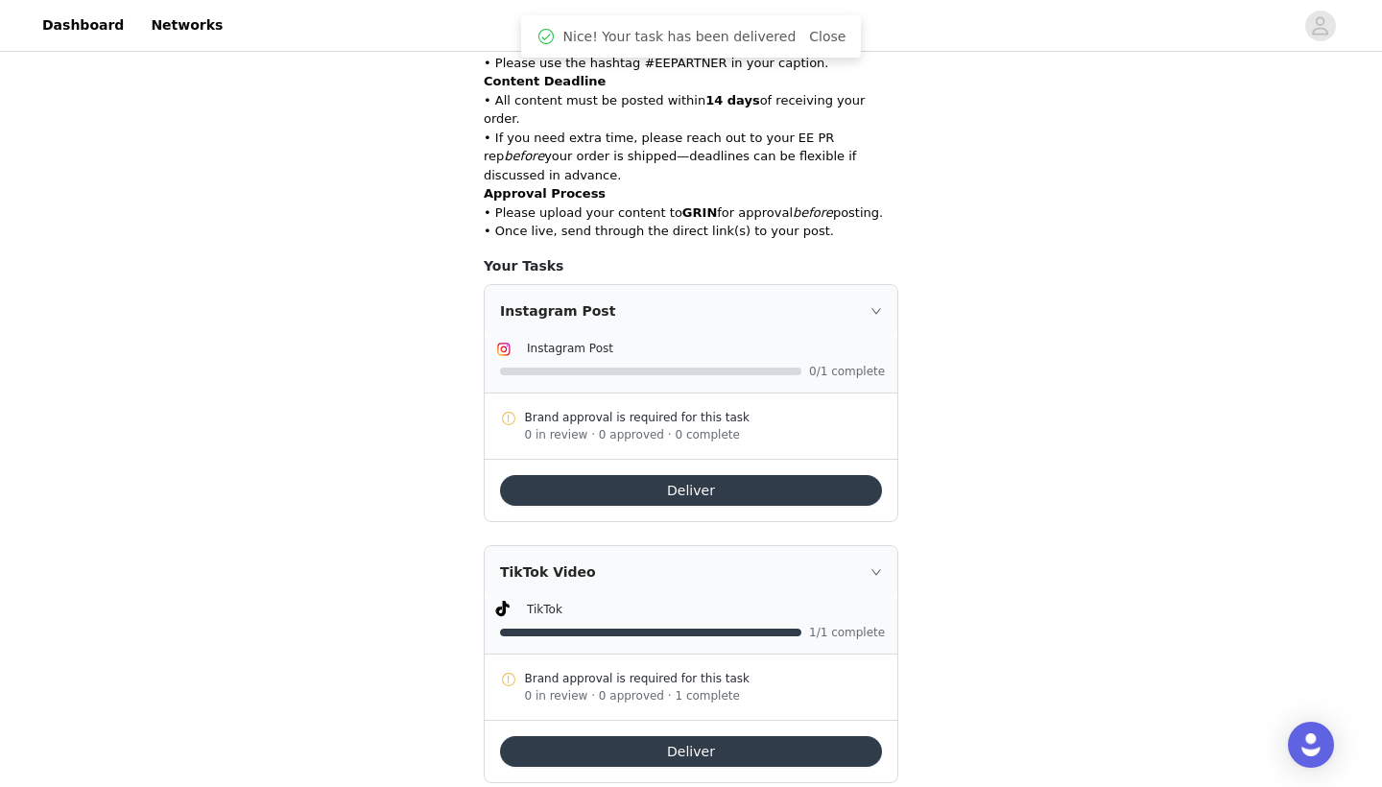
scroll to position [495, 0]
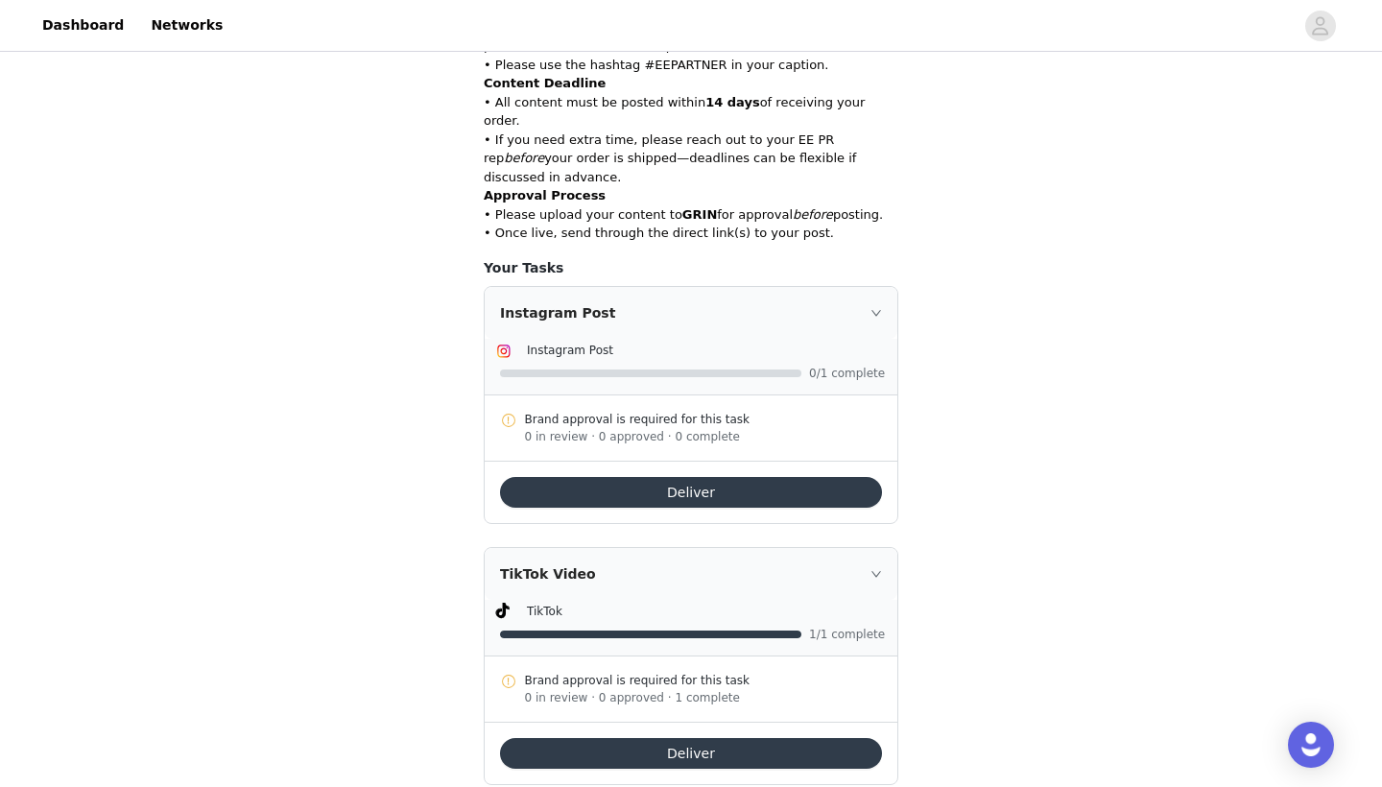
click at [634, 738] on button "Deliver" at bounding box center [691, 753] width 382 height 31
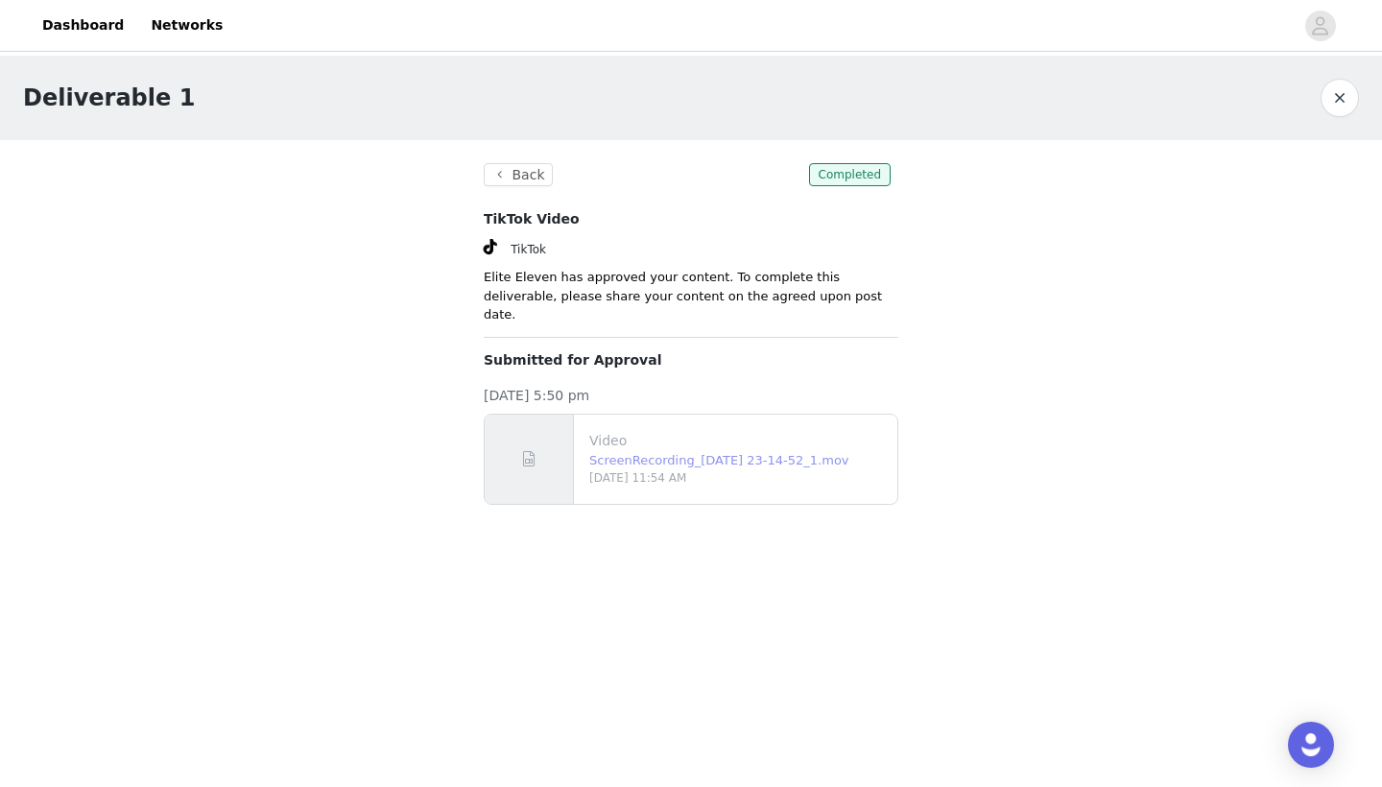
click at [656, 453] on link "ScreenRecording_[DATE] 23-14-52_1.mov" at bounding box center [719, 460] width 260 height 14
click at [807, 529] on body "Dashboard Networks Deliverable 1 Back Completed TikTok Video TikTok Elite Eleve…" at bounding box center [691, 393] width 1382 height 787
click at [557, 350] on p "Submitted for Approval" at bounding box center [691, 360] width 415 height 20
click at [530, 170] on button "Back" at bounding box center [518, 174] width 69 height 23
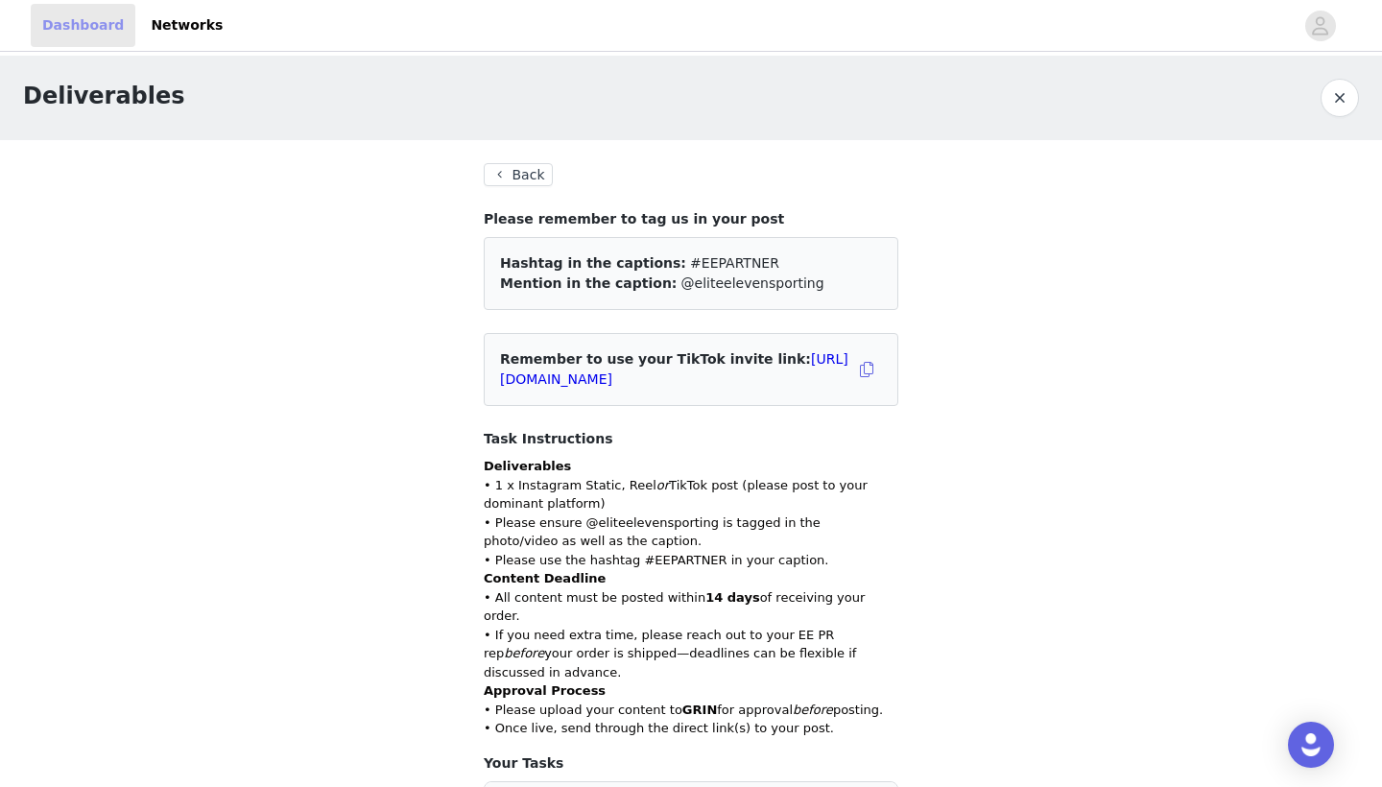
click at [73, 22] on link "Dashboard" at bounding box center [83, 25] width 105 height 43
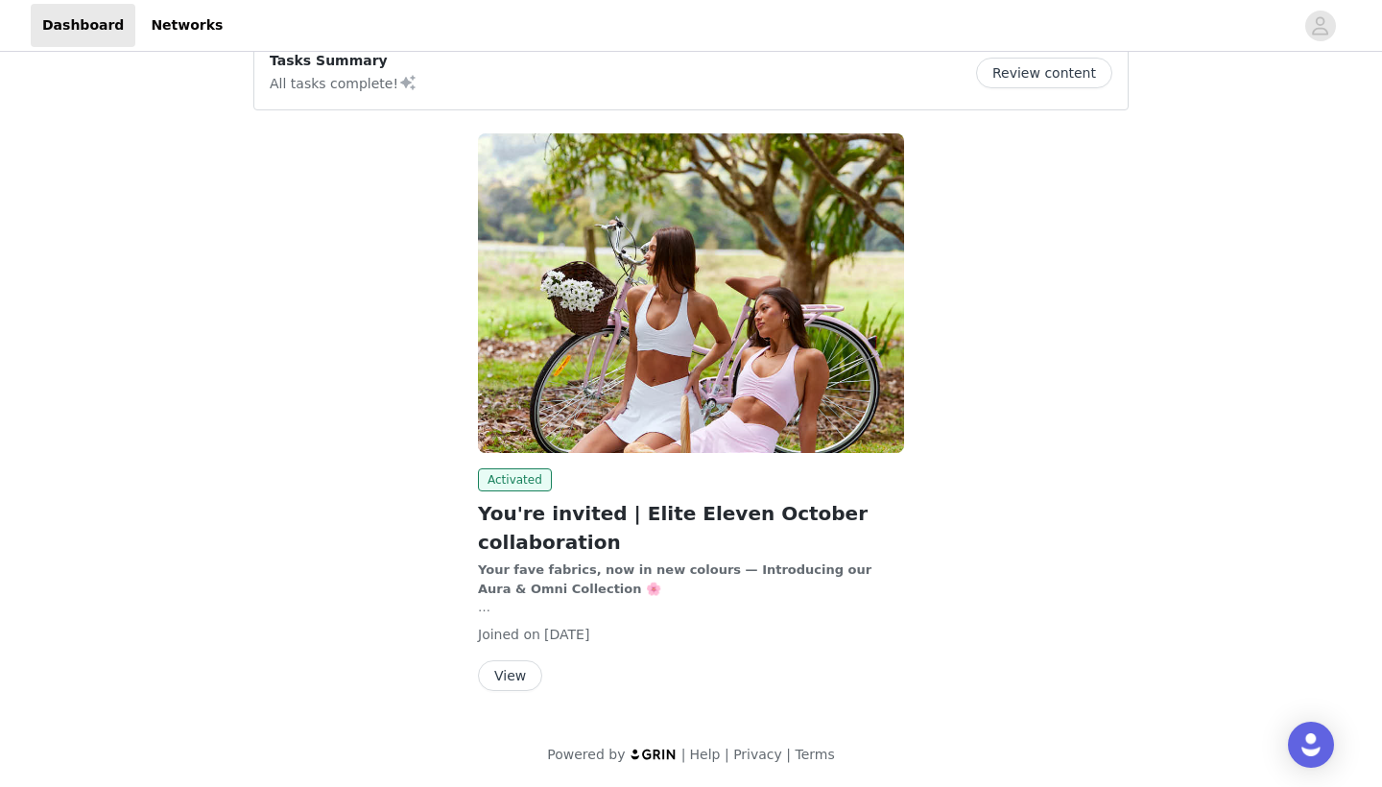
scroll to position [172, 0]
click at [503, 676] on button "View" at bounding box center [510, 676] width 64 height 31
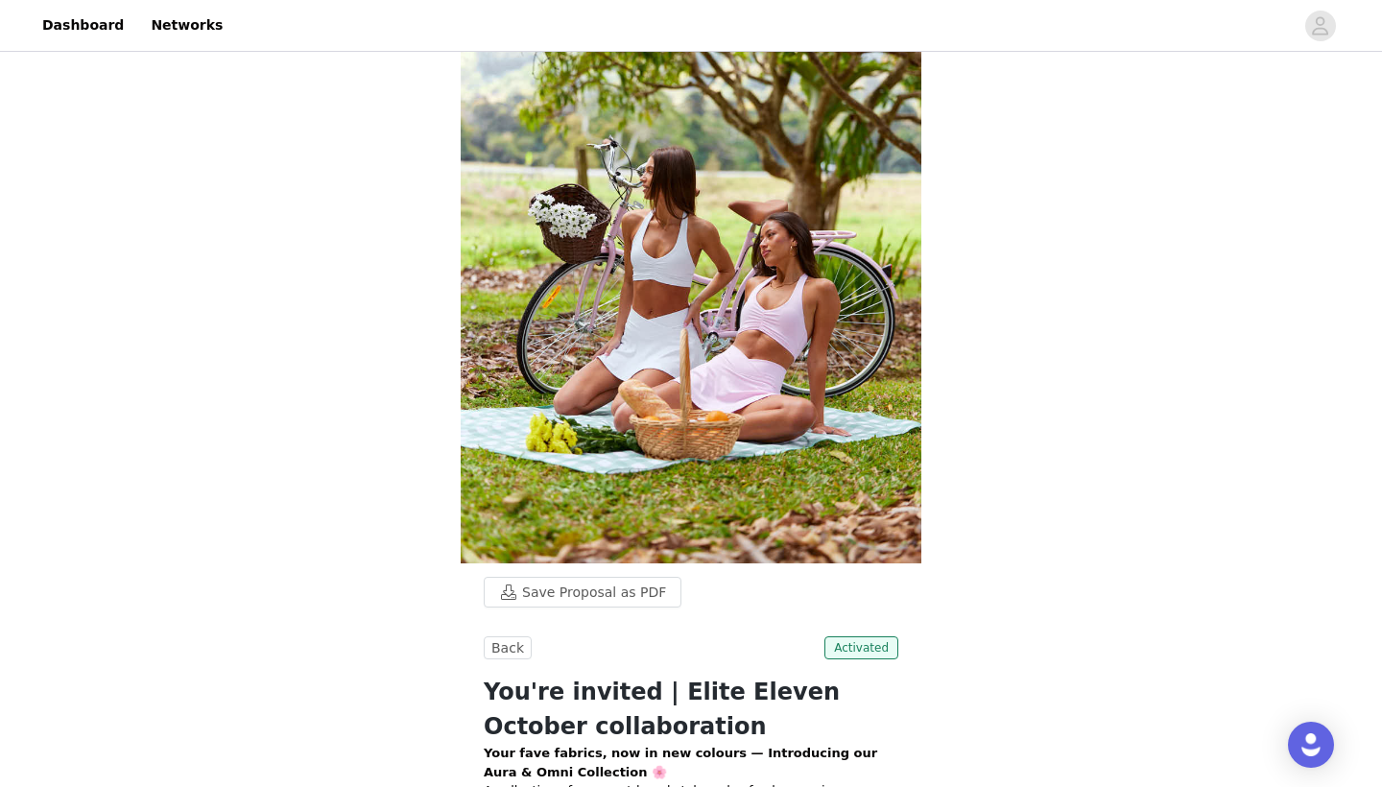
scroll to position [178, 0]
